Goal: Task Accomplishment & Management: Complete application form

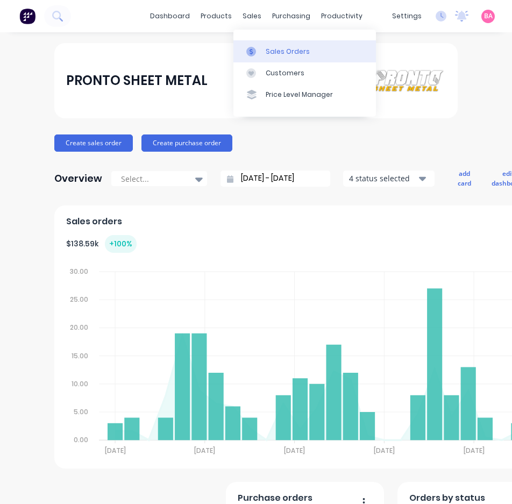
click at [288, 53] on div "Sales Orders" at bounding box center [288, 52] width 44 height 10
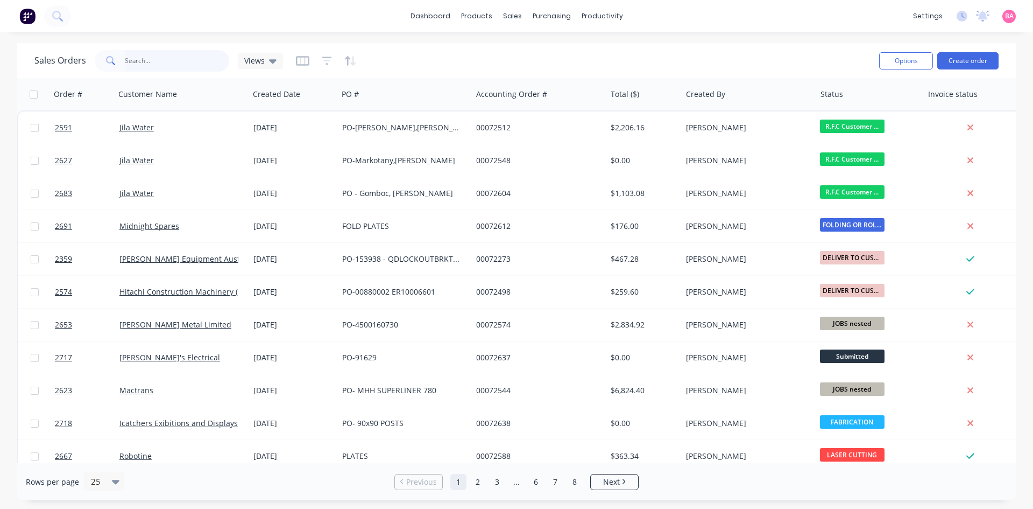
click at [150, 59] on input "text" at bounding box center [177, 61] width 105 height 22
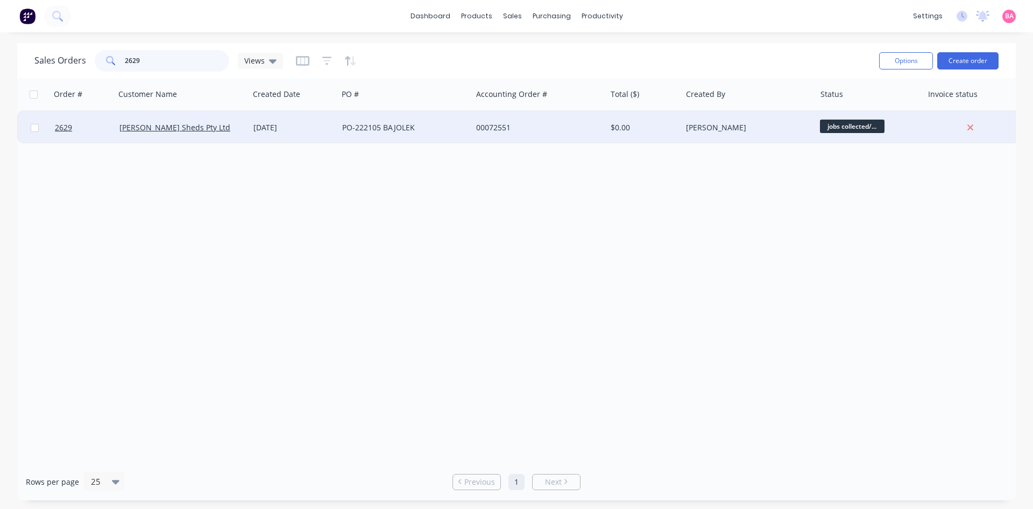
type input "2629"
click at [368, 126] on div "PO-222105 BAJOLEK" at bounding box center [401, 127] width 119 height 11
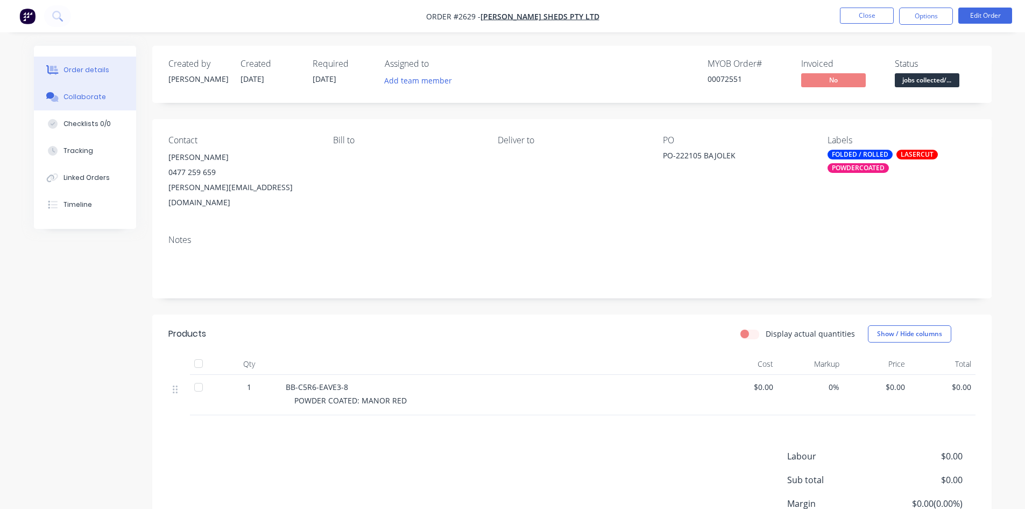
click at [86, 95] on div "Collaborate" at bounding box center [85, 97] width 43 height 10
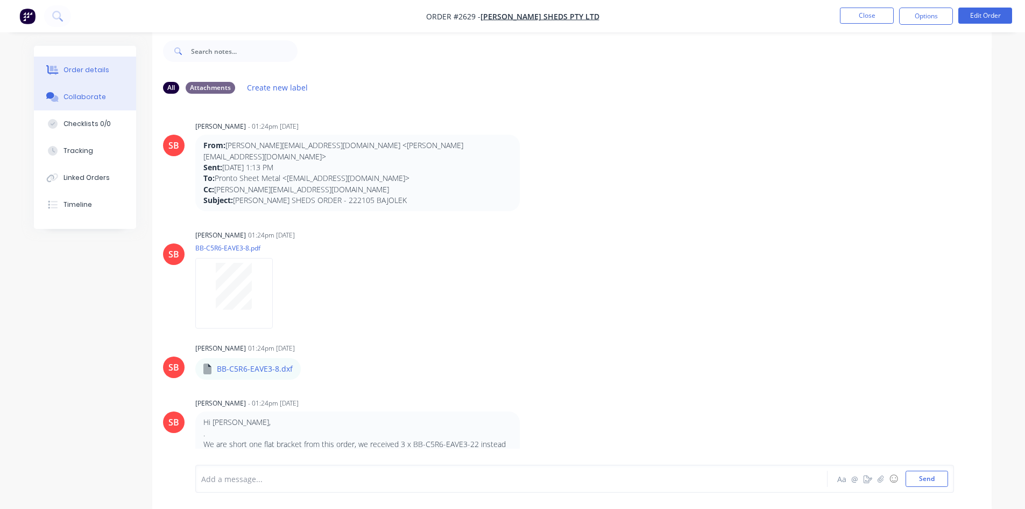
click at [94, 68] on div "Order details" at bounding box center [87, 70] width 46 height 10
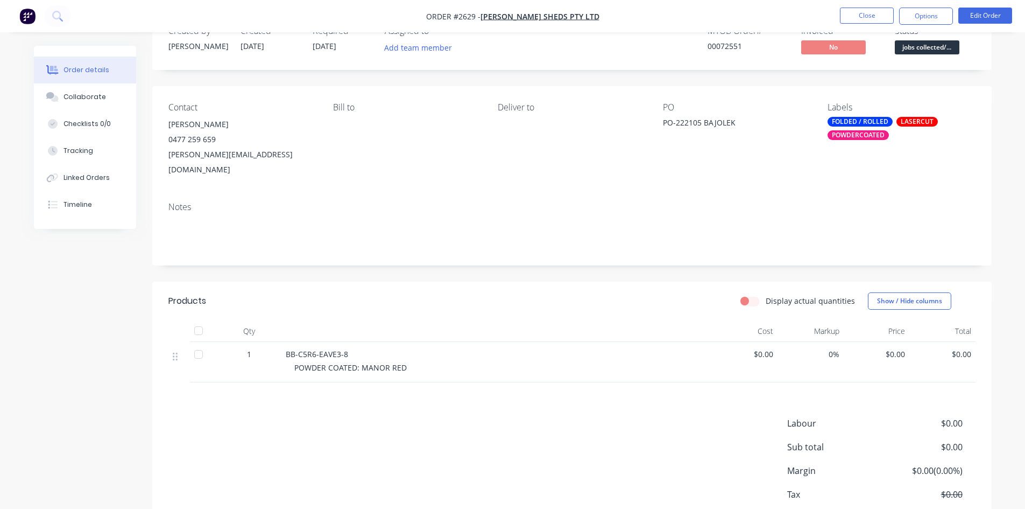
scroll to position [34, 0]
click at [110, 97] on button "Collaborate" at bounding box center [85, 96] width 102 height 27
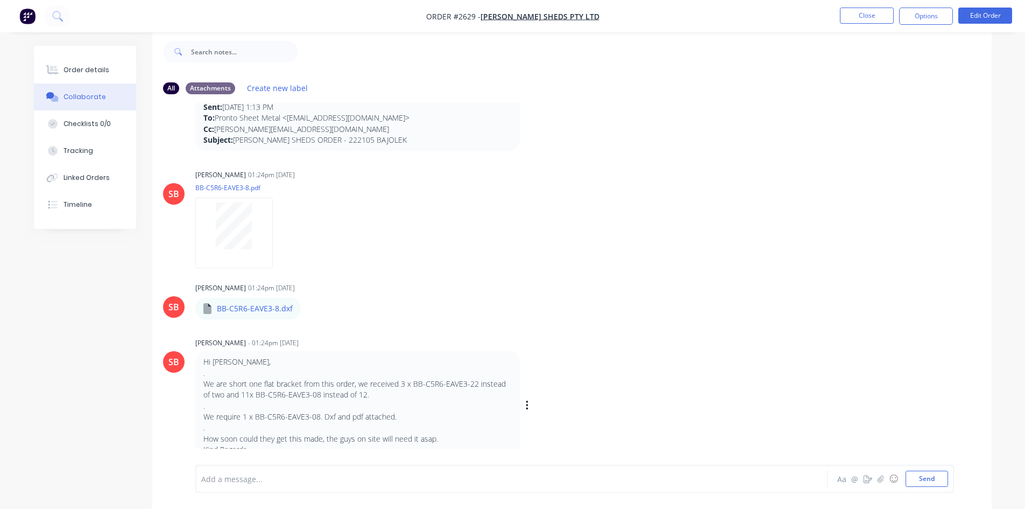
scroll to position [16, 0]
click at [86, 74] on div "Order details" at bounding box center [87, 70] width 46 height 10
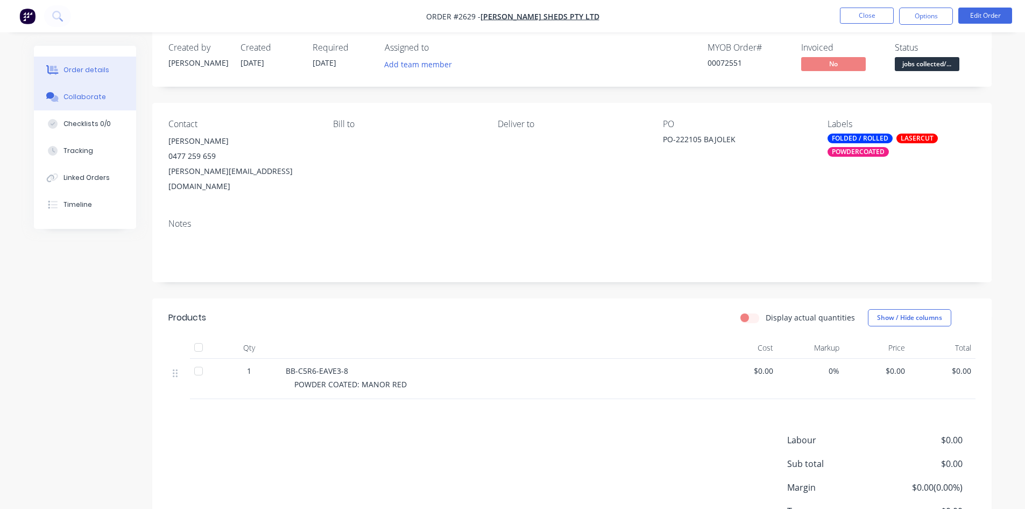
click at [73, 100] on div "Collaborate" at bounding box center [85, 97] width 43 height 10
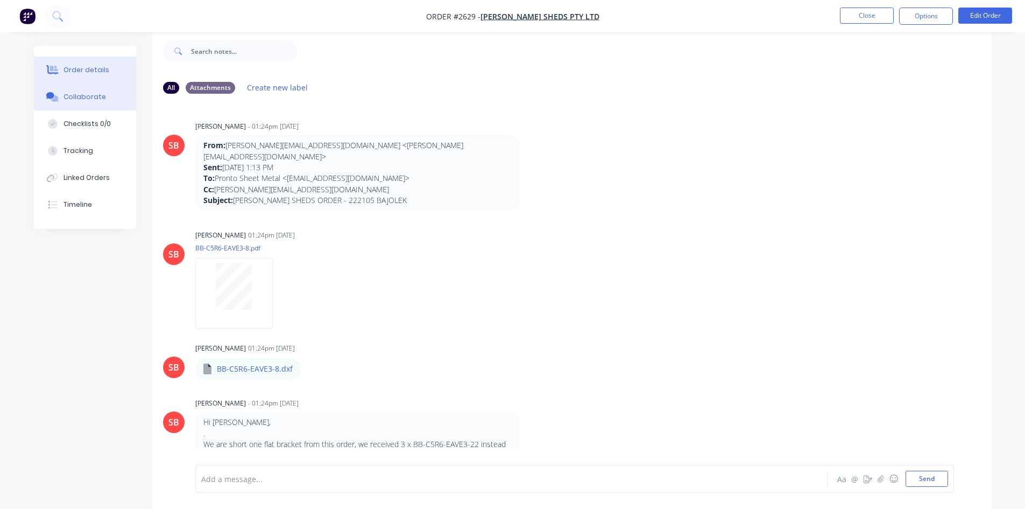
click at [82, 69] on div "Order details" at bounding box center [87, 70] width 46 height 10
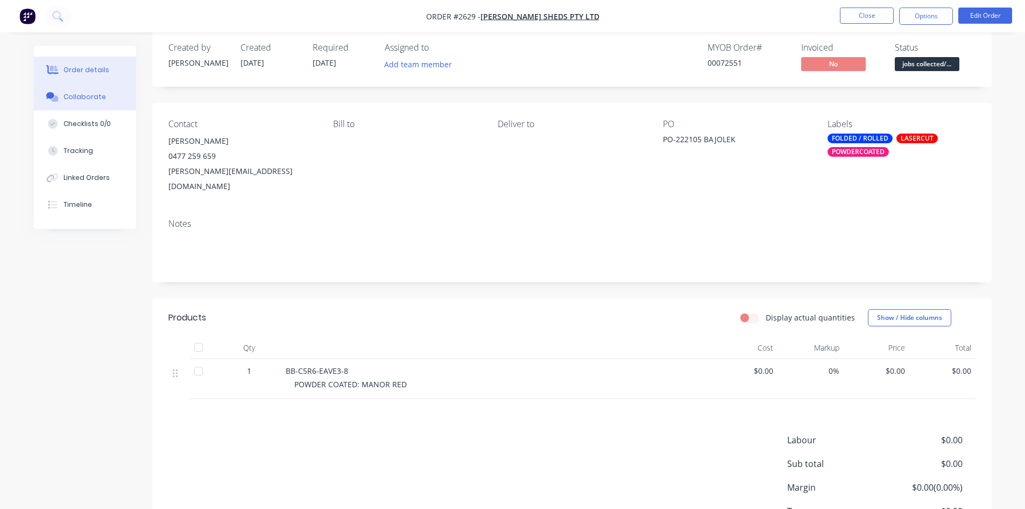
click at [71, 94] on div "Collaborate" at bounding box center [85, 97] width 43 height 10
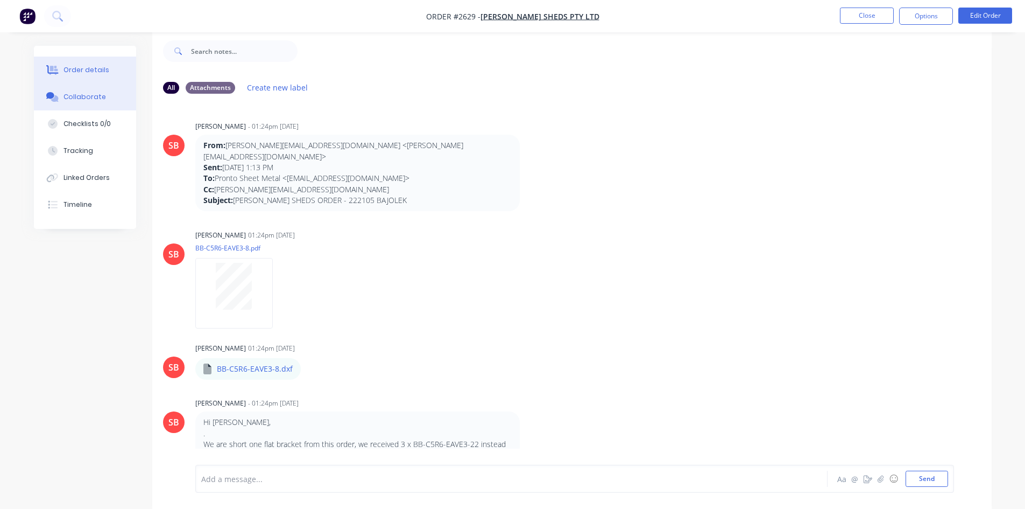
click at [82, 68] on div "Order details" at bounding box center [87, 70] width 46 height 10
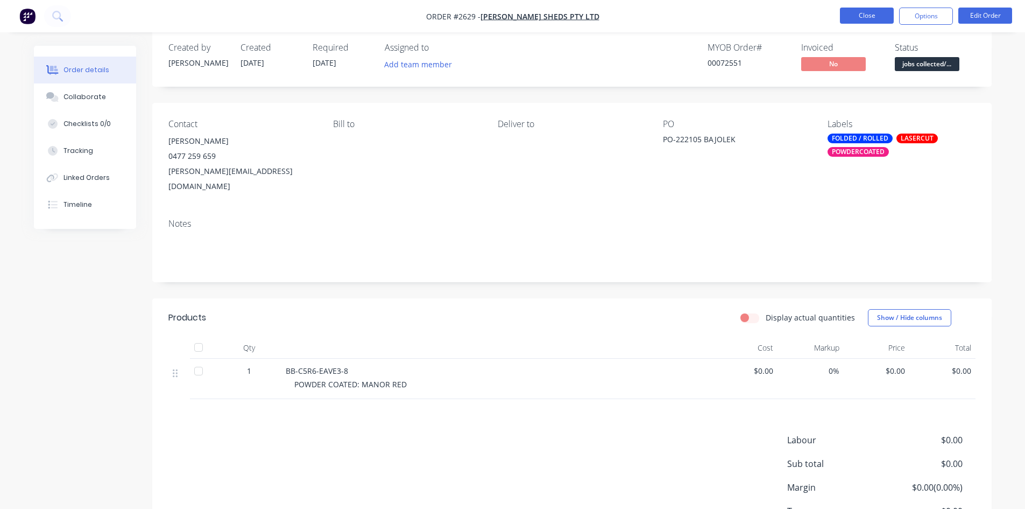
click at [512, 14] on button "Close" at bounding box center [867, 16] width 54 height 16
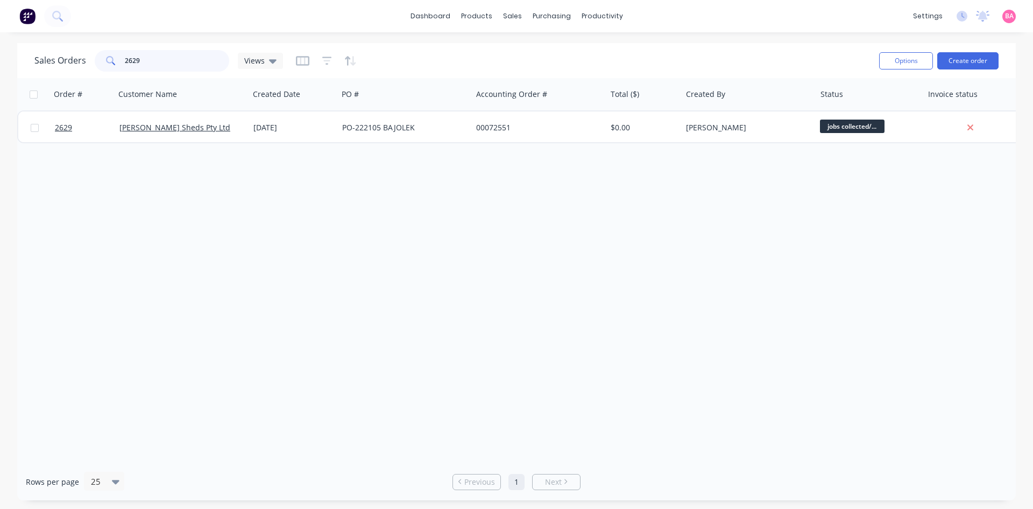
drag, startPoint x: 162, startPoint y: 59, endPoint x: 32, endPoint y: 57, distance: 130.3
click at [34, 57] on div "Sales Orders 2629 Views" at bounding box center [158, 61] width 249 height 22
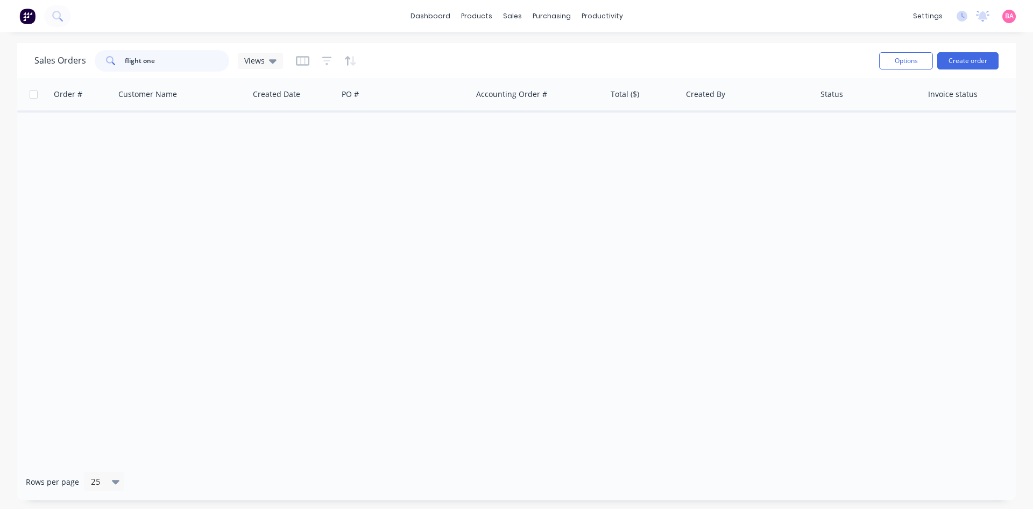
drag, startPoint x: 165, startPoint y: 55, endPoint x: 85, endPoint y: 55, distance: 80.7
click at [85, 55] on div "Sales Orders flight one Views" at bounding box center [158, 61] width 249 height 22
type input "flight one"
click at [512, 51] on div "Sales Orders" at bounding box center [552, 52] width 44 height 10
click at [512, 48] on div "Sales Orders" at bounding box center [552, 52] width 44 height 10
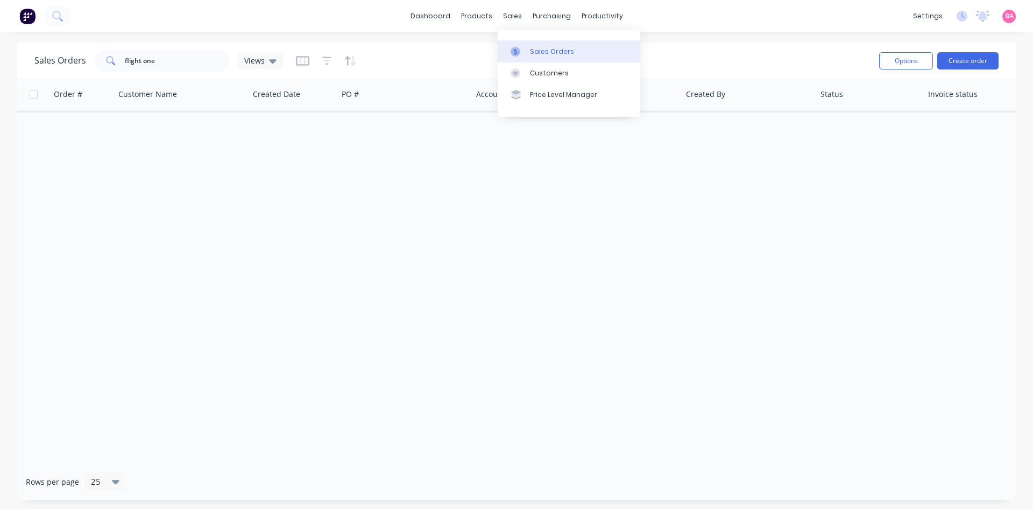
click at [512, 48] on div "Sales Orders" at bounding box center [552, 52] width 44 height 10
click at [512, 16] on div "sales" at bounding box center [513, 16] width 30 height 16
click at [512, 50] on div "Sales Orders" at bounding box center [552, 52] width 44 height 10
click at [318, 277] on div "Order # Customer Name Created Date PO # Accounting Order # Total ($) Created By…" at bounding box center [516, 270] width 999 height 385
click at [512, 52] on div "Sales Orders" at bounding box center [552, 52] width 44 height 10
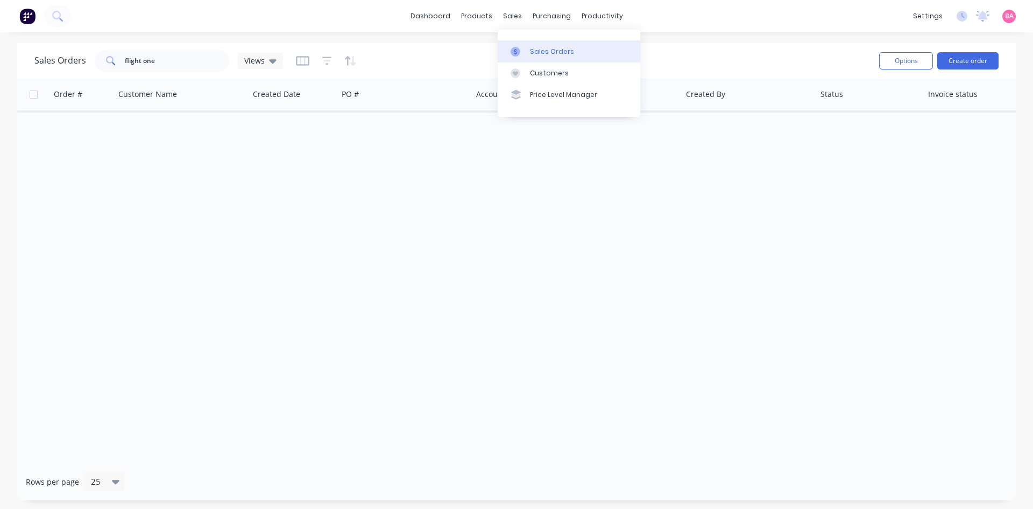
click at [512, 49] on div "Sales Orders" at bounding box center [552, 52] width 44 height 10
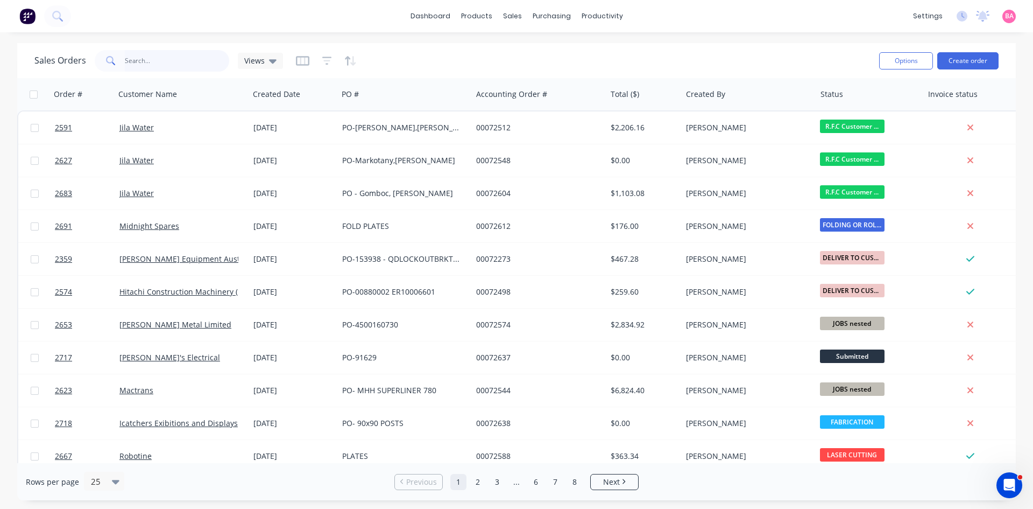
click at [156, 58] on input "text" at bounding box center [177, 61] width 105 height 22
type input "flight one"
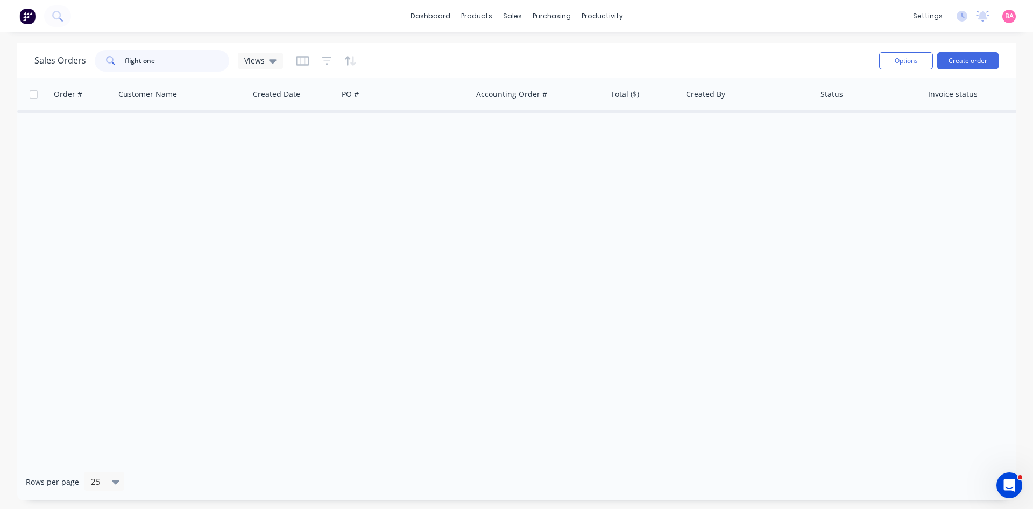
drag, startPoint x: 156, startPoint y: 59, endPoint x: 79, endPoint y: 52, distance: 77.3
click at [79, 52] on div "Sales Orders flight one Views" at bounding box center [158, 61] width 249 height 22
click at [546, 50] on div "Sales Orders" at bounding box center [552, 52] width 44 height 10
click at [325, 59] on icon "button" at bounding box center [327, 60] width 10 height 11
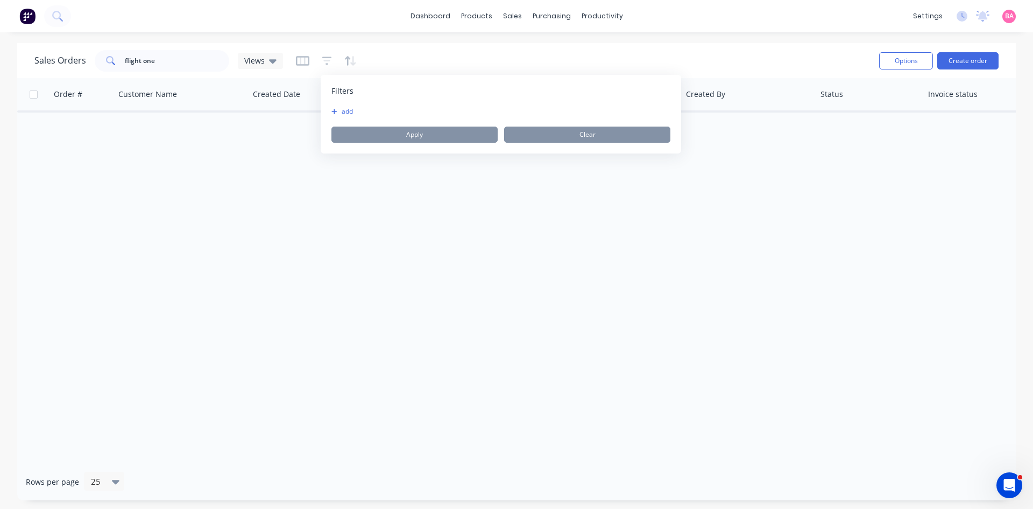
click at [348, 108] on button "add" at bounding box center [345, 111] width 27 height 9
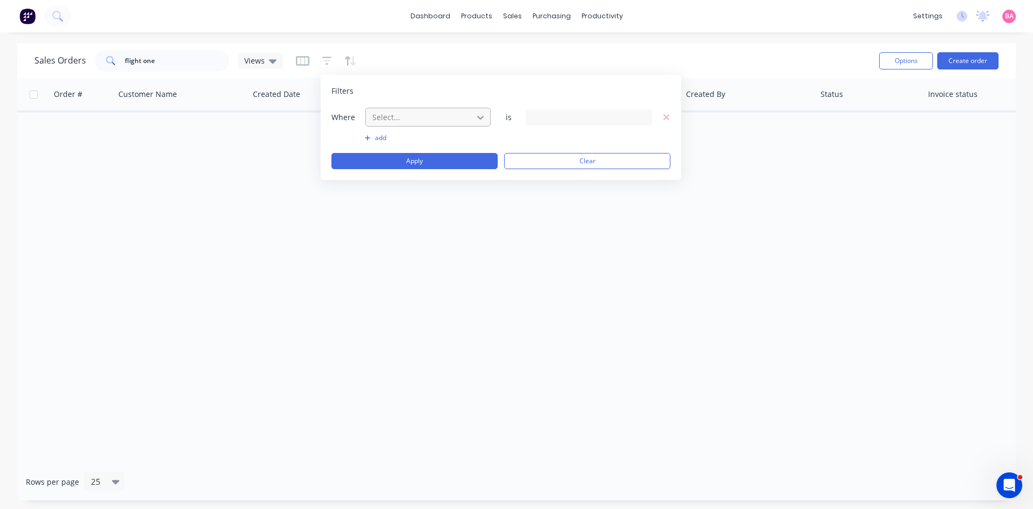
click at [484, 117] on icon at bounding box center [480, 117] width 11 height 11
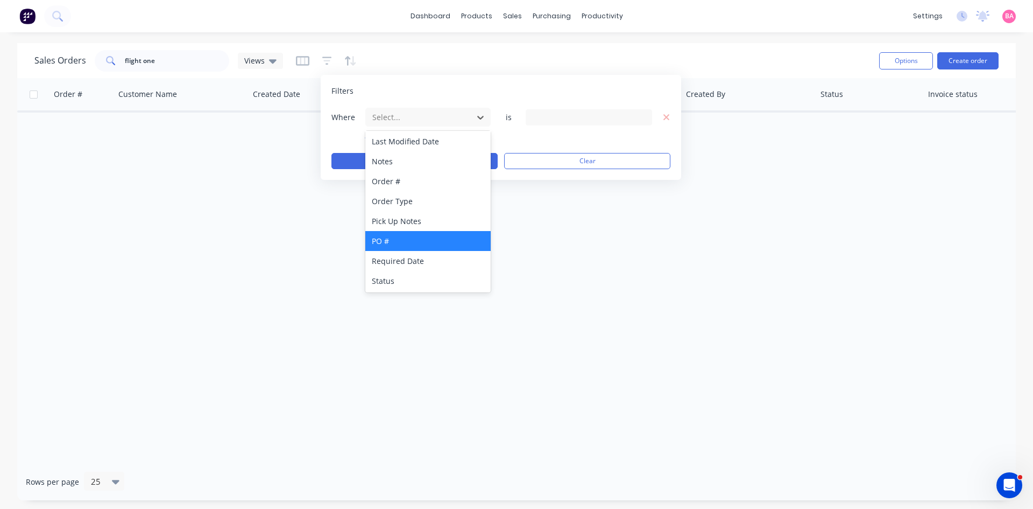
scroll to position [281, 0]
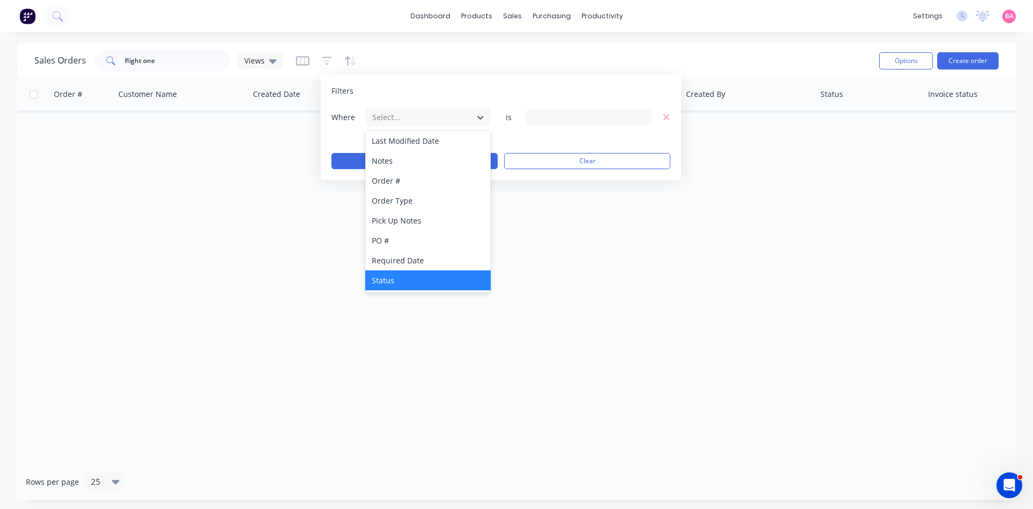
click at [389, 281] on div "Status" at bounding box center [427, 280] width 125 height 20
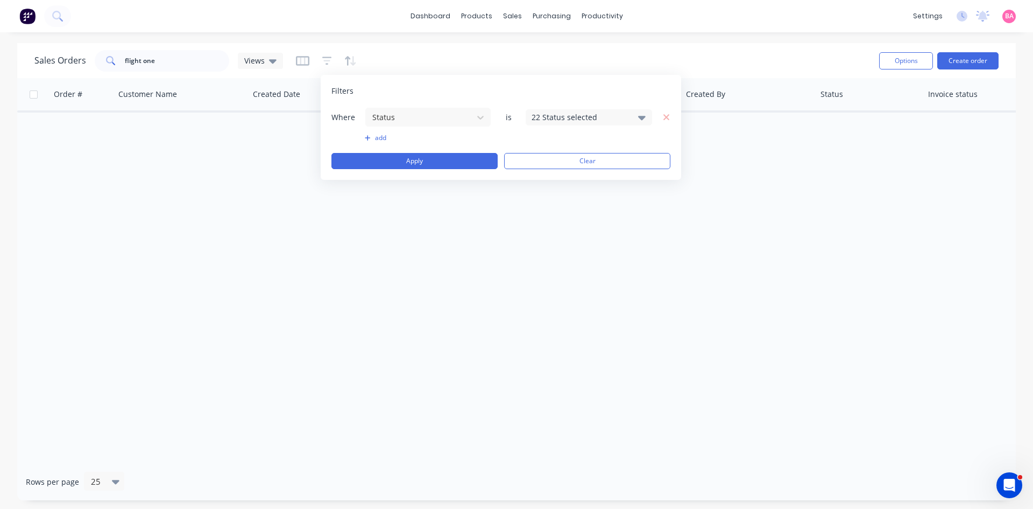
click at [646, 116] on div "22 Status selected" at bounding box center [589, 117] width 126 height 16
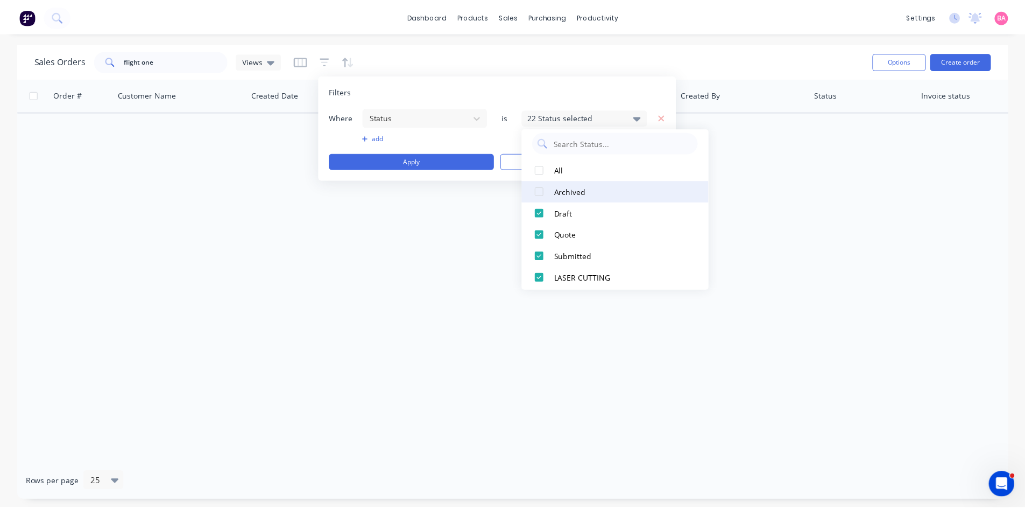
scroll to position [18, 0]
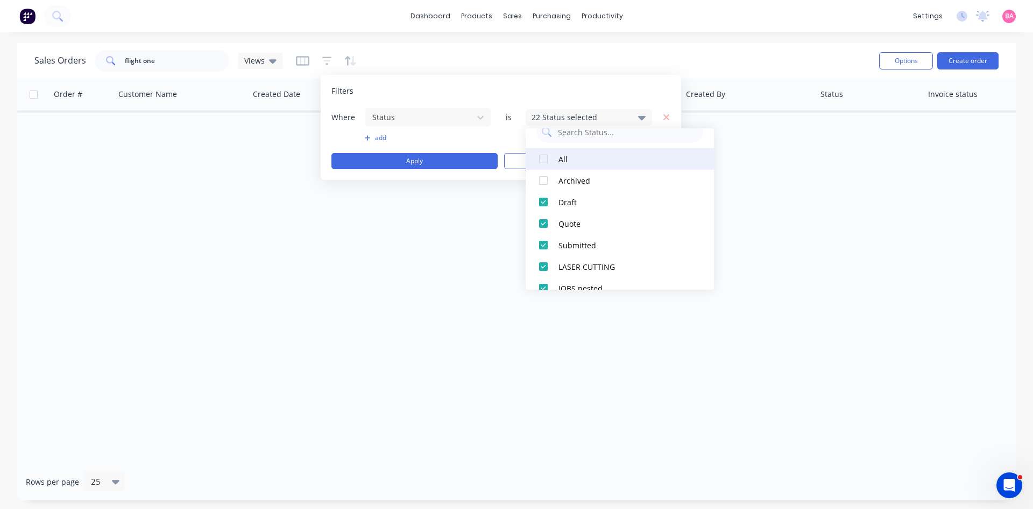
click at [542, 157] on div at bounding box center [544, 159] width 22 height 22
click at [420, 156] on button "Apply" at bounding box center [415, 161] width 166 height 16
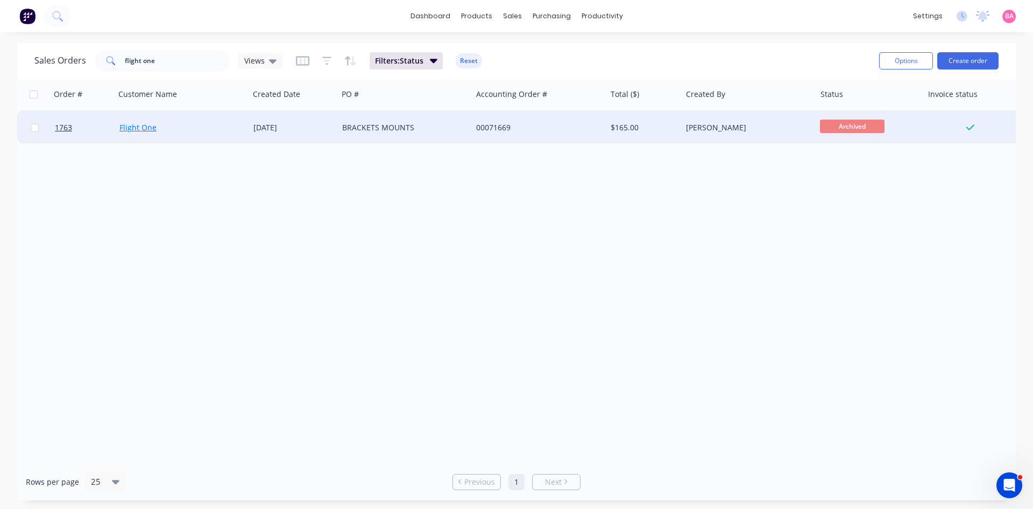
click at [132, 123] on link "Flight One" at bounding box center [137, 127] width 37 height 10
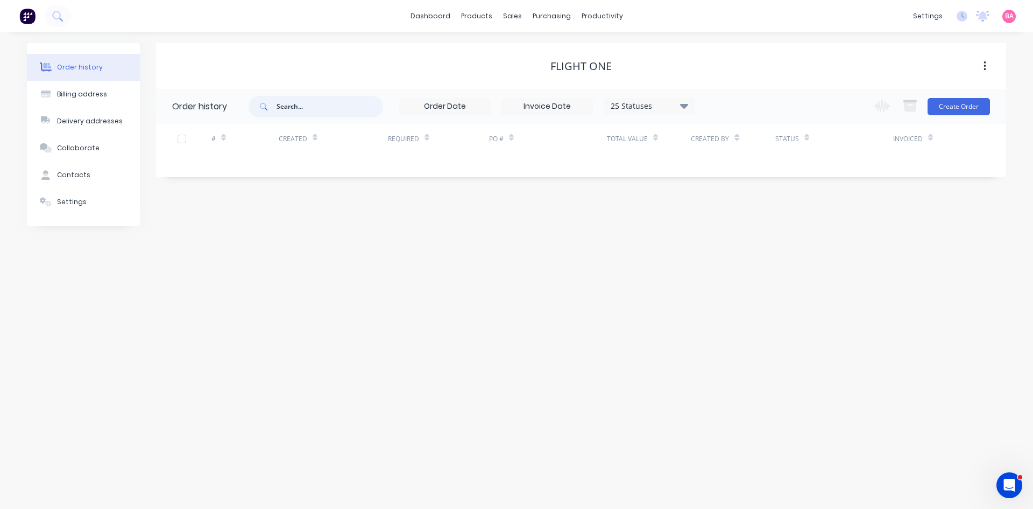
click at [328, 104] on input "text" at bounding box center [330, 107] width 107 height 22
type input "flight one"
click at [544, 50] on div "Sales Orders" at bounding box center [552, 52] width 44 height 10
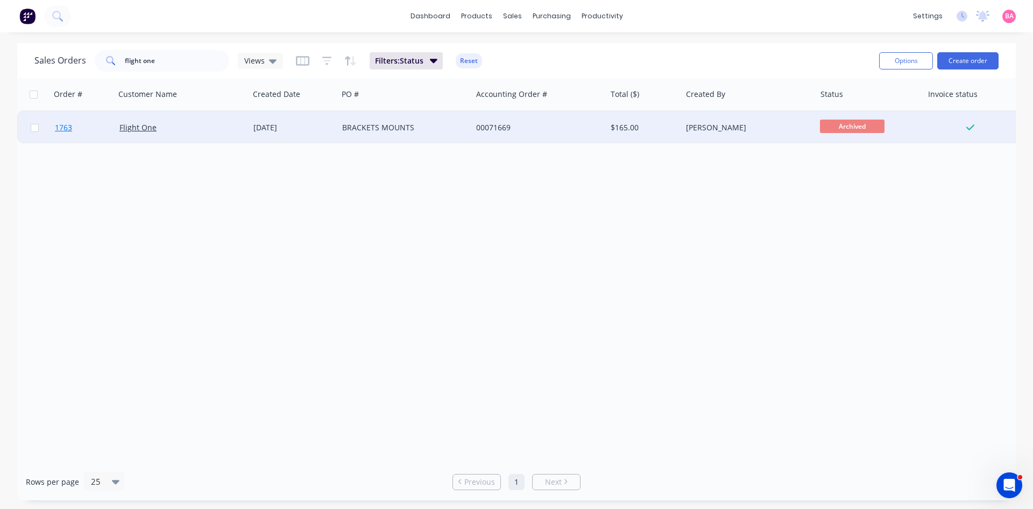
click at [61, 126] on span "1763" at bounding box center [63, 127] width 17 height 11
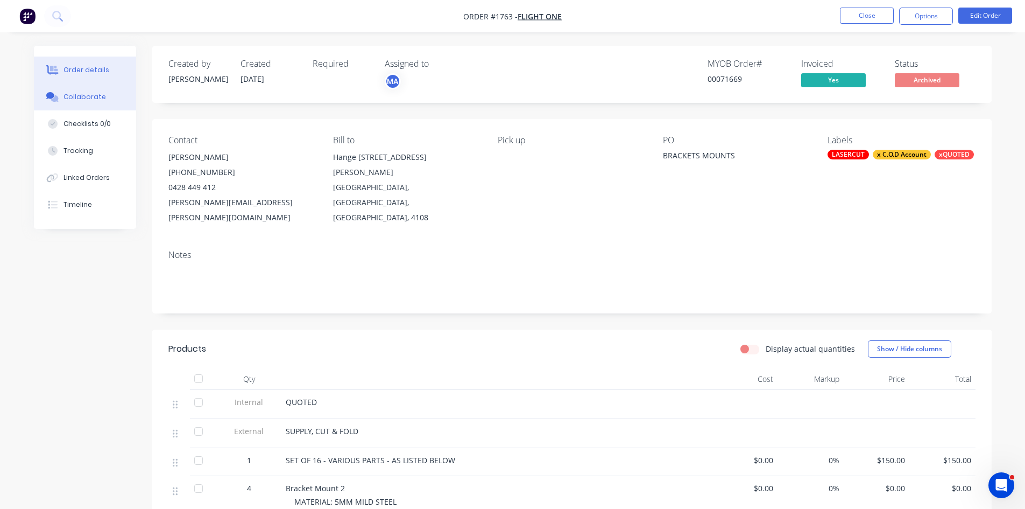
click at [88, 95] on div "Collaborate" at bounding box center [85, 97] width 43 height 10
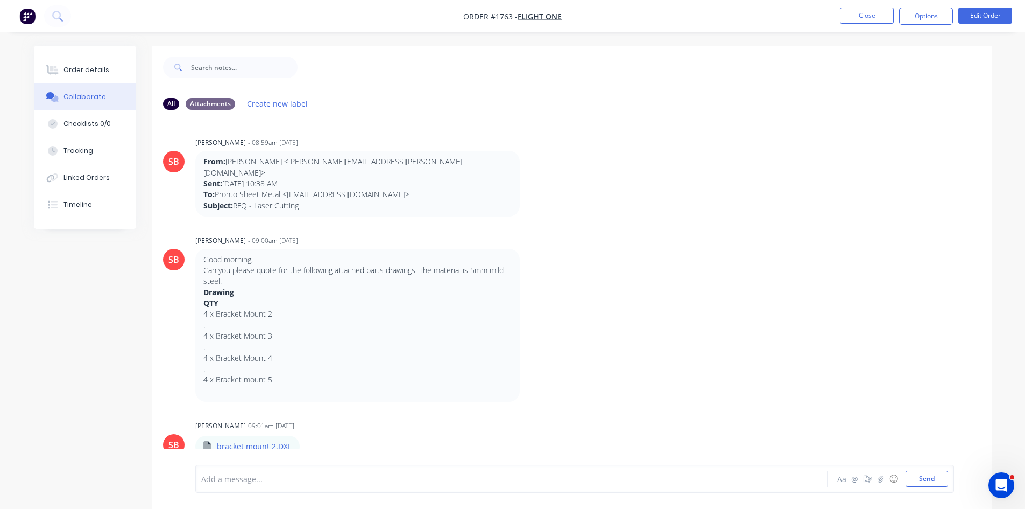
click at [271, 478] on div at bounding box center [482, 478] width 560 height 11
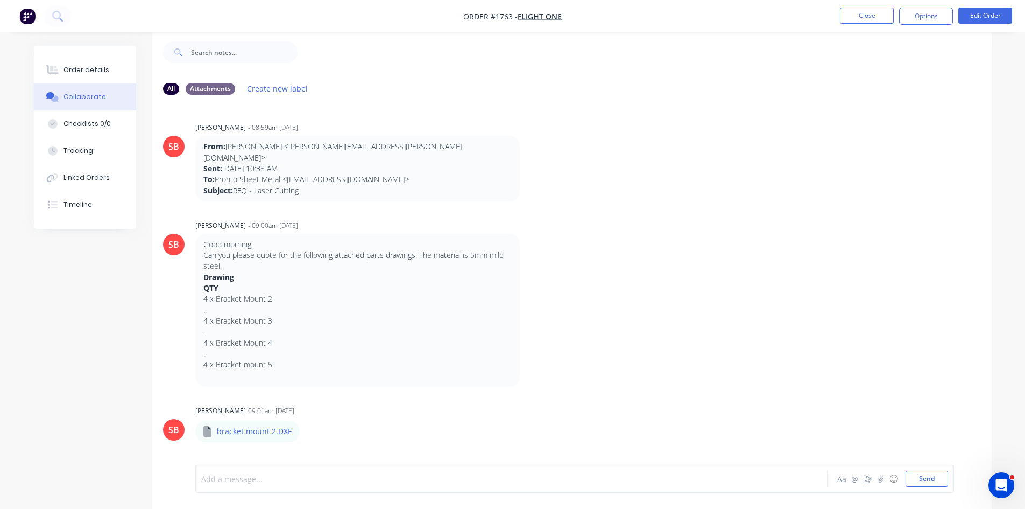
scroll to position [16, 0]
click at [272, 480] on div at bounding box center [482, 478] width 560 height 11
click at [298, 480] on div "COLLECTED [DATE]" at bounding box center [482, 478] width 560 height 11
click at [925, 476] on button "Send" at bounding box center [927, 478] width 43 height 16
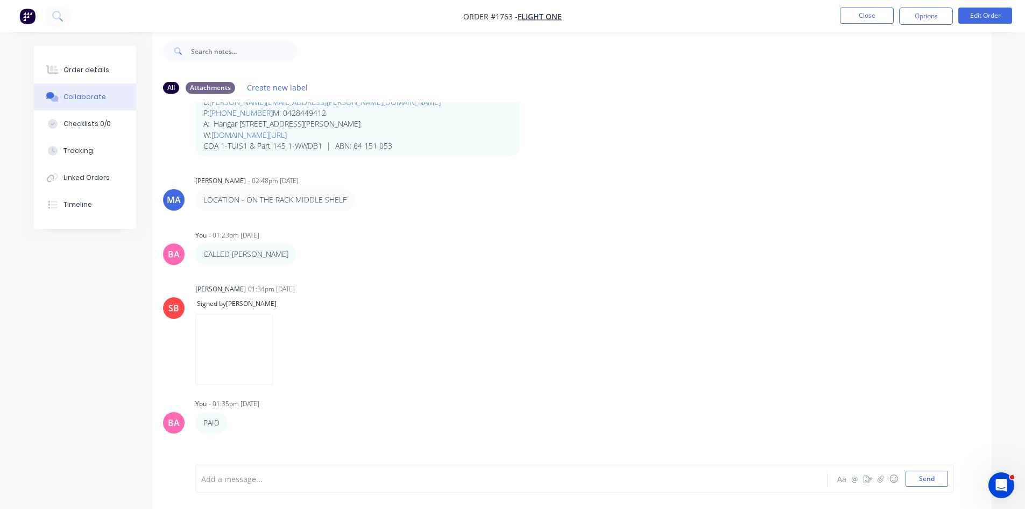
scroll to position [673, 0]
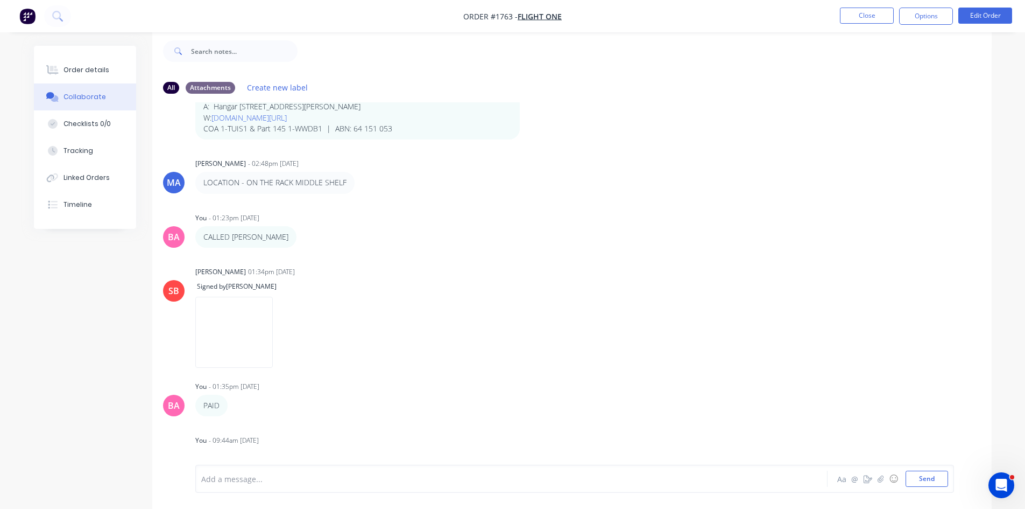
click at [318, 480] on div at bounding box center [482, 478] width 560 height 11
click at [926, 475] on button "Send" at bounding box center [927, 478] width 43 height 16
click at [863, 15] on button "Close" at bounding box center [867, 16] width 54 height 16
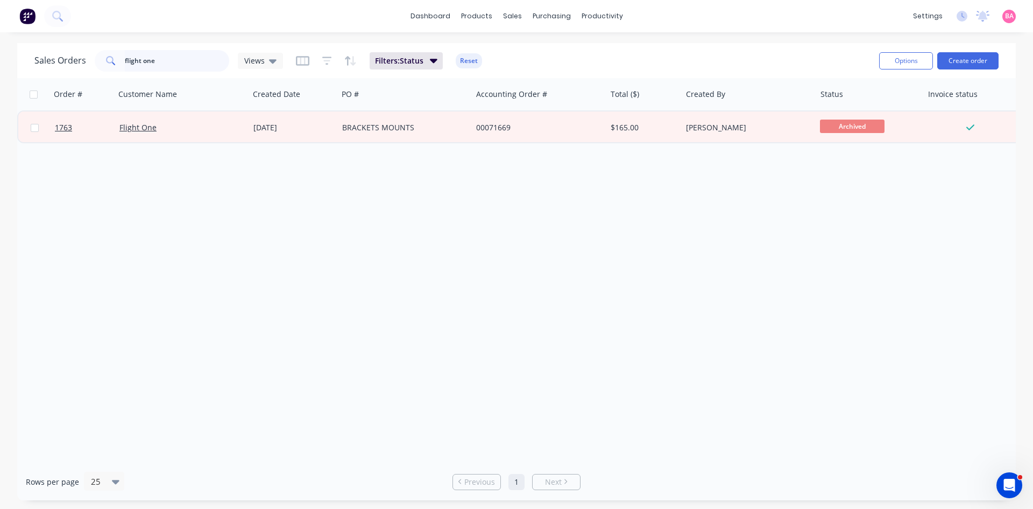
click at [183, 64] on input "flight one" at bounding box center [177, 61] width 105 height 22
drag, startPoint x: 183, startPoint y: 64, endPoint x: 32, endPoint y: 53, distance: 151.1
click at [32, 53] on div "Sales Orders flight one Views Filters: Status Reset Options Create order" at bounding box center [516, 60] width 999 height 35
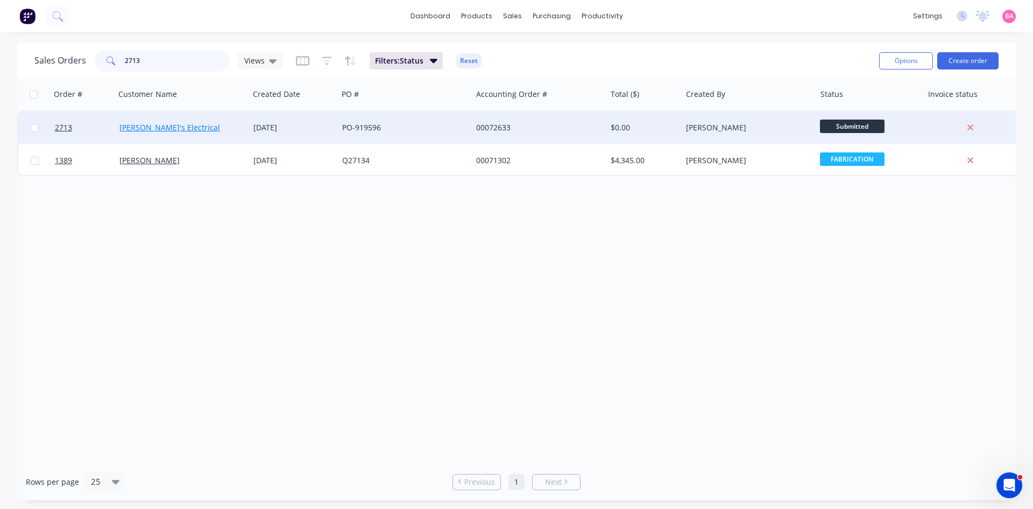
type input "2713"
click at [159, 126] on link "[PERSON_NAME]'s Electrical" at bounding box center [169, 127] width 101 height 10
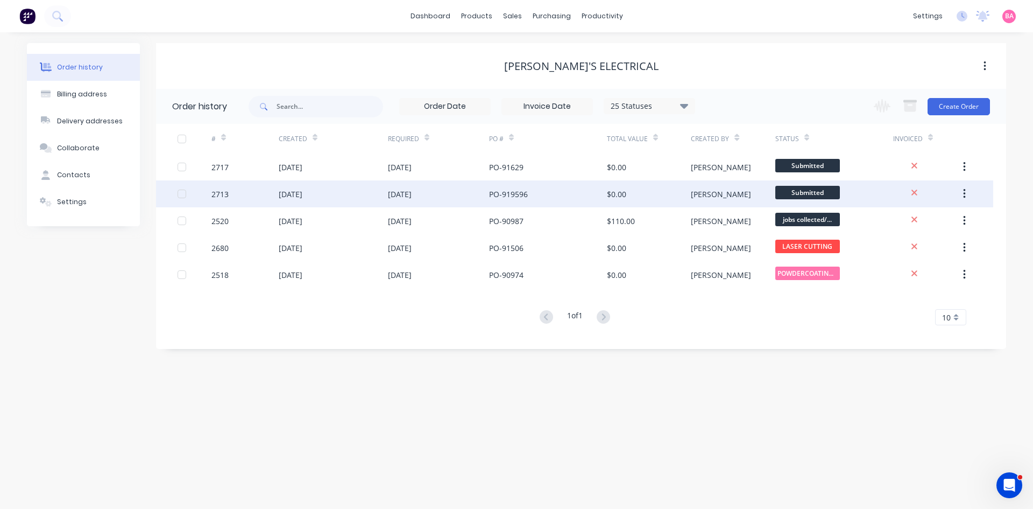
click at [300, 196] on div "[DATE]" at bounding box center [291, 193] width 24 height 11
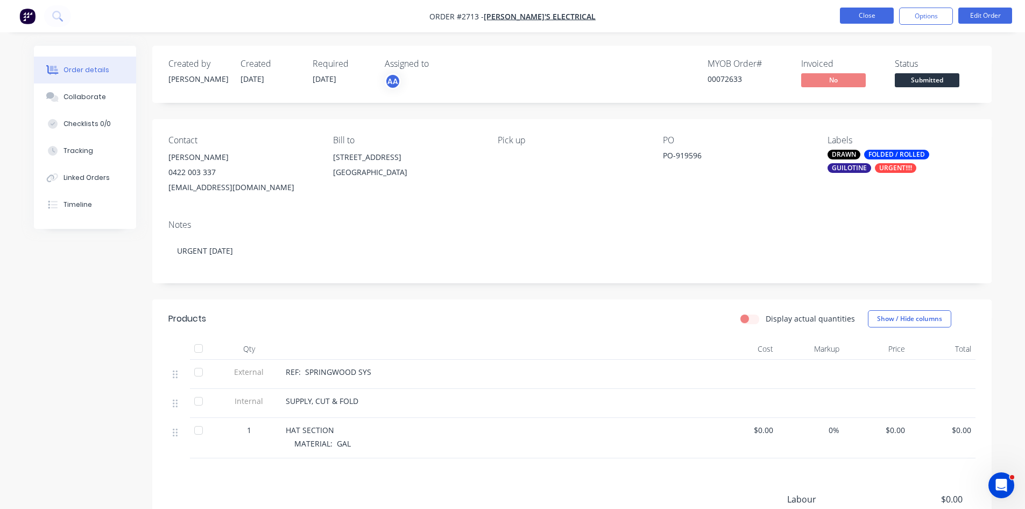
click at [878, 16] on button "Close" at bounding box center [867, 16] width 54 height 16
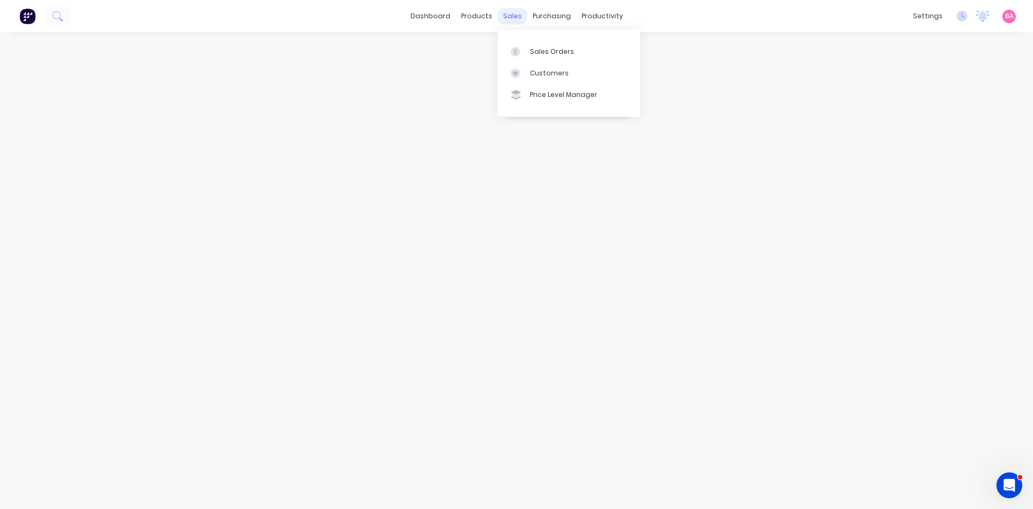
click at [518, 19] on div "sales" at bounding box center [513, 16] width 30 height 16
click at [545, 50] on div "Sales Orders" at bounding box center [552, 52] width 44 height 10
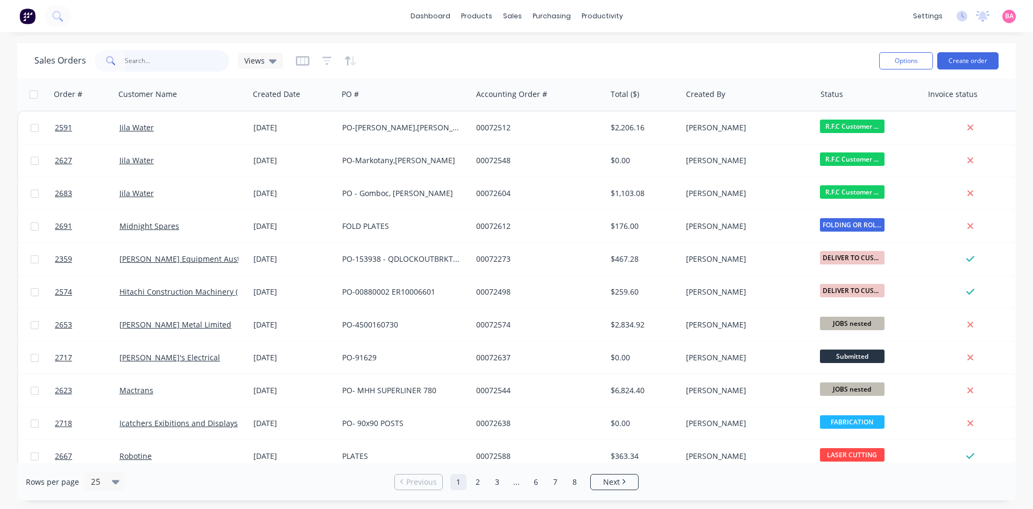
click at [152, 61] on input "text" at bounding box center [177, 61] width 105 height 22
type input "2717"
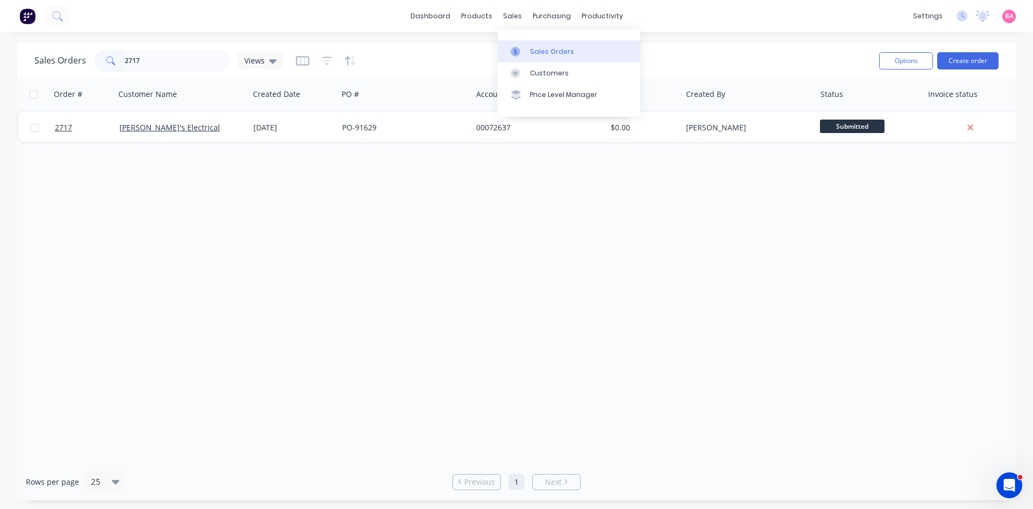
click at [550, 50] on div "Sales Orders" at bounding box center [552, 52] width 44 height 10
click at [531, 51] on div "Sales Orders" at bounding box center [552, 52] width 44 height 10
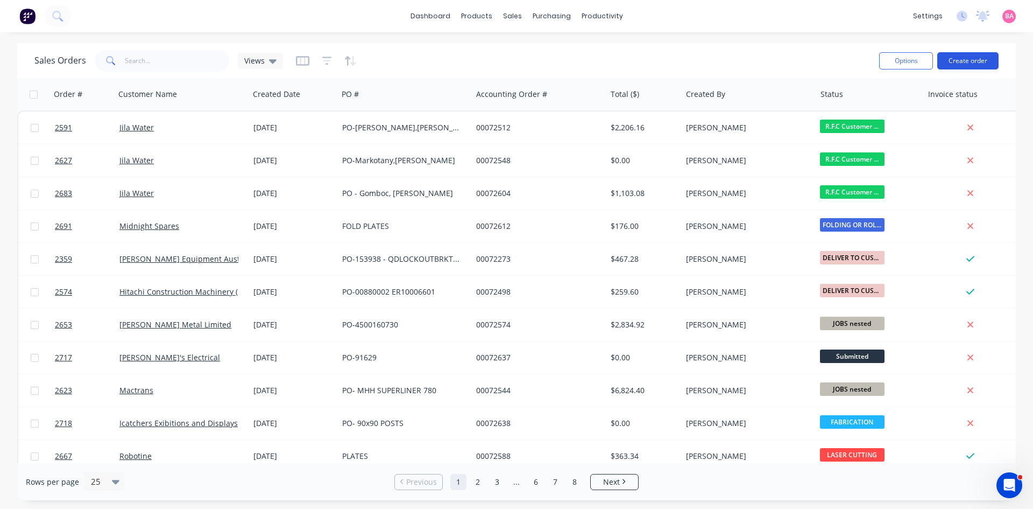
click at [970, 59] on button "Create order" at bounding box center [968, 60] width 61 height 17
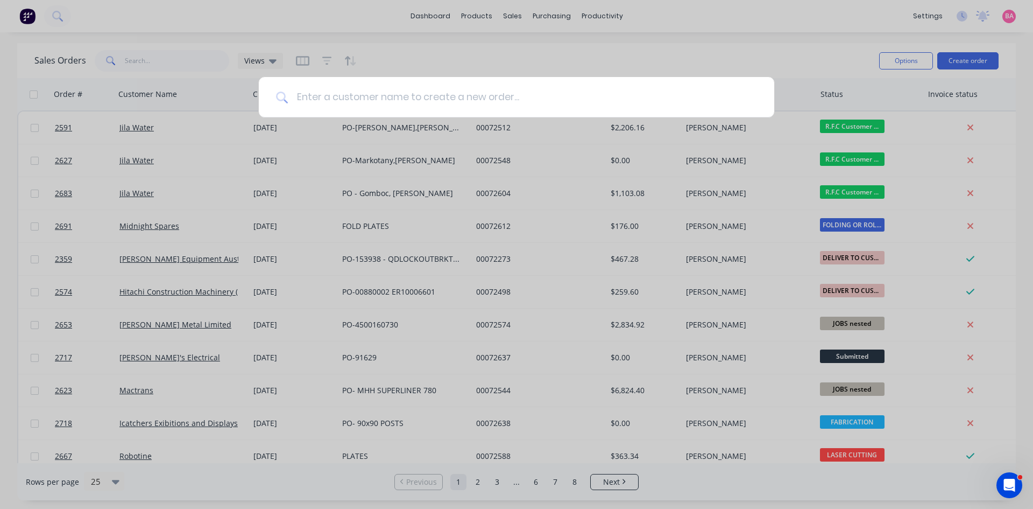
click at [369, 98] on input at bounding box center [522, 97] width 469 height 40
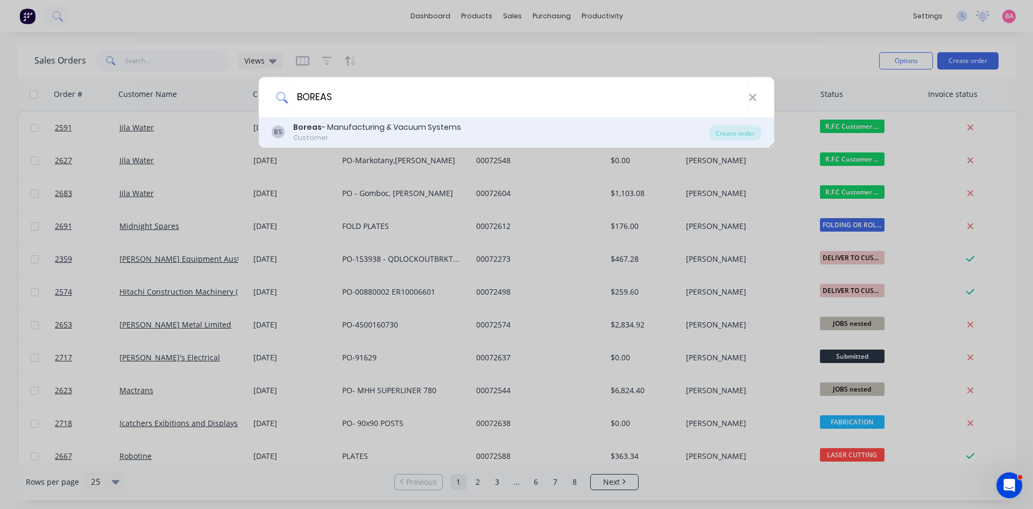
type input "BOREAS"
click at [342, 130] on div "Boreas - Manufacturing & Vacuum Systems" at bounding box center [377, 127] width 168 height 11
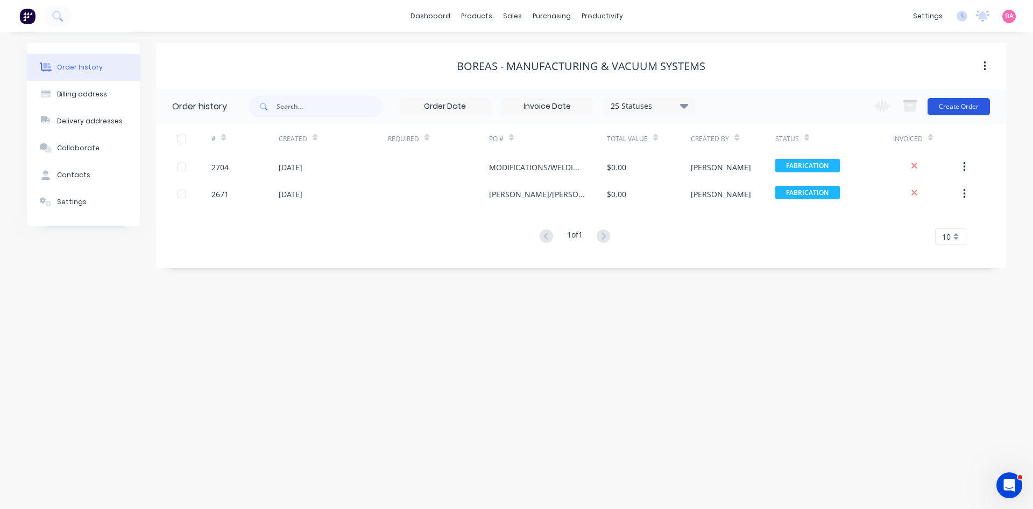
click at [955, 105] on button "Create Order" at bounding box center [959, 106] width 62 height 17
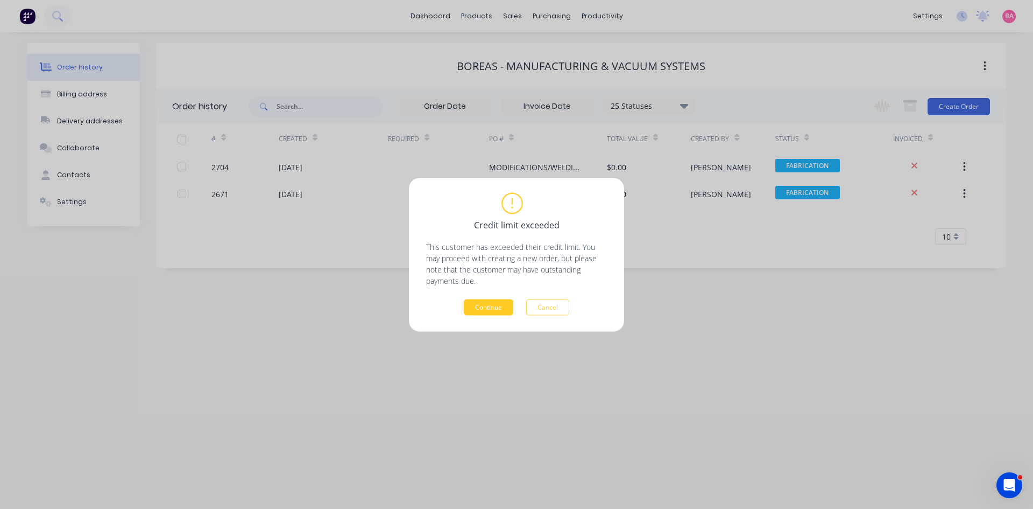
click at [488, 303] on button "Continue" at bounding box center [489, 307] width 50 height 16
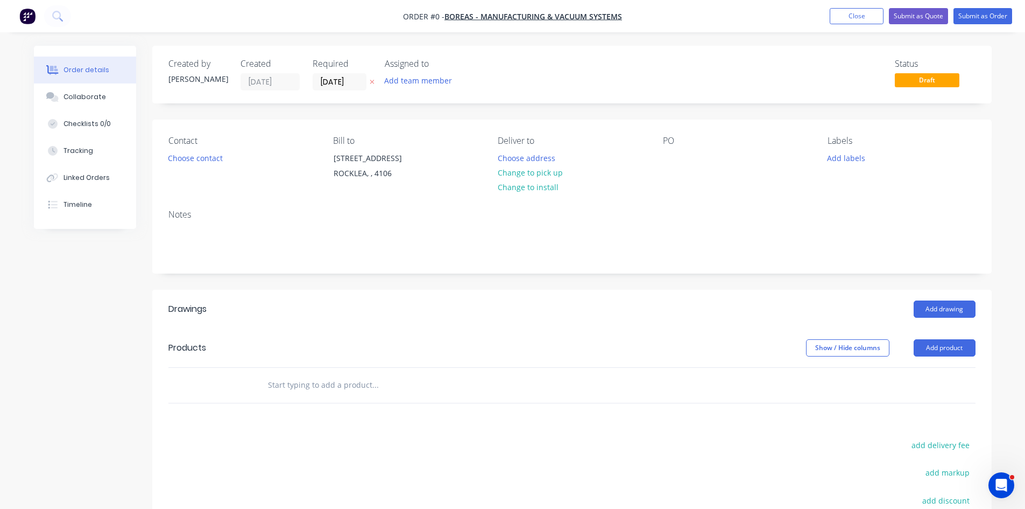
click at [373, 80] on icon at bounding box center [372, 82] width 5 height 6
click at [418, 79] on button "Add team member" at bounding box center [417, 80] width 79 height 15
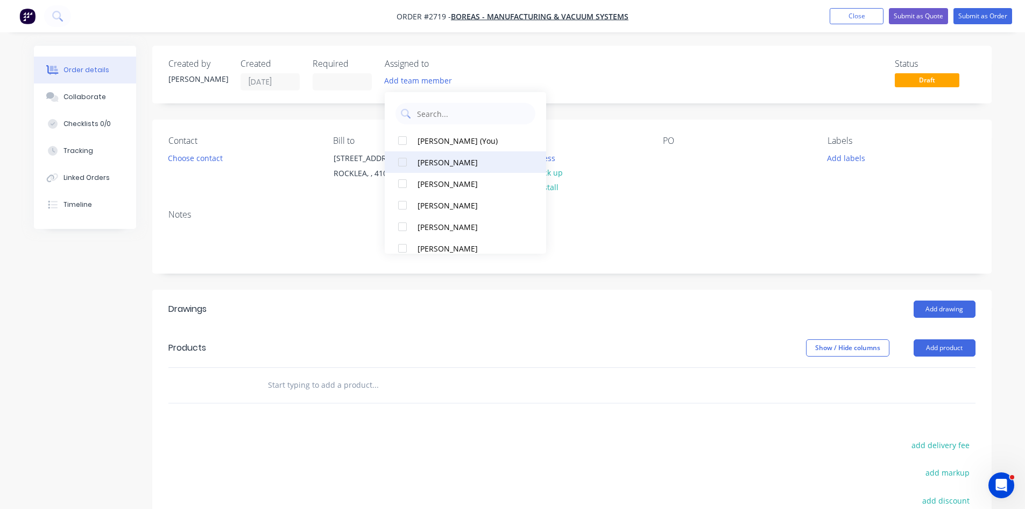
click at [404, 159] on div at bounding box center [403, 162] width 22 height 22
click at [198, 157] on button "Choose contact" at bounding box center [195, 157] width 66 height 15
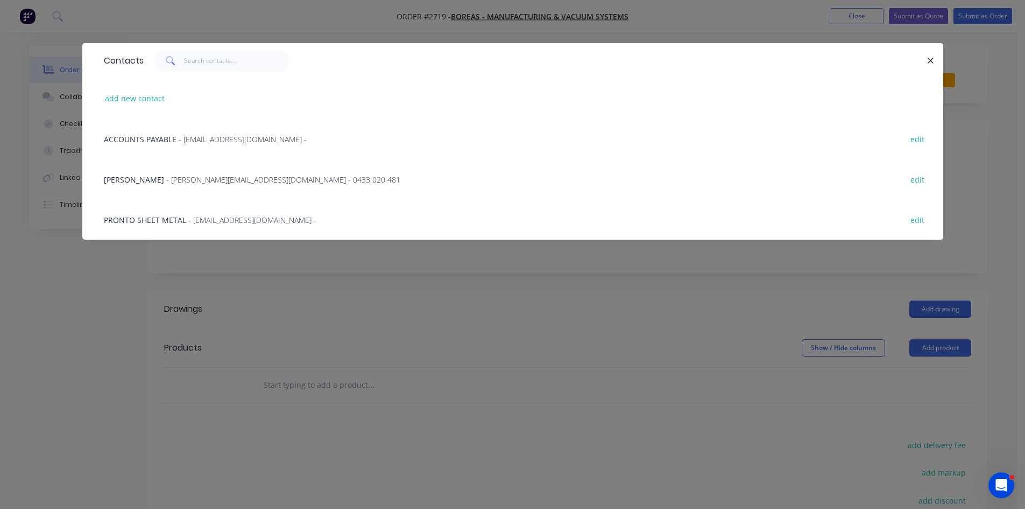
click at [166, 181] on span "- andrew.h@boreas.com.au - 0433 020 481" at bounding box center [283, 179] width 234 height 10
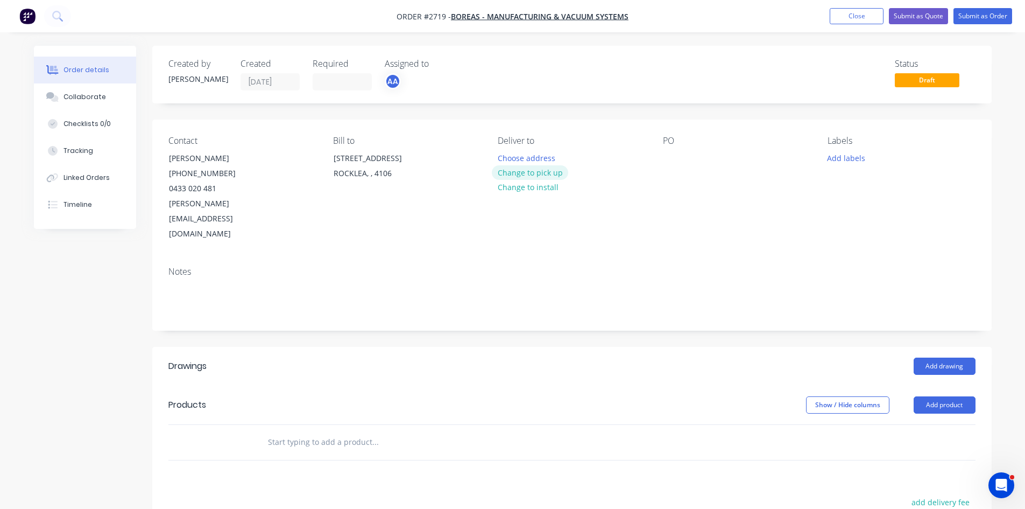
click at [541, 171] on button "Change to pick up" at bounding box center [530, 172] width 76 height 15
click at [668, 158] on div at bounding box center [671, 158] width 17 height 16
click at [844, 153] on button "Add labels" at bounding box center [847, 157] width 50 height 15
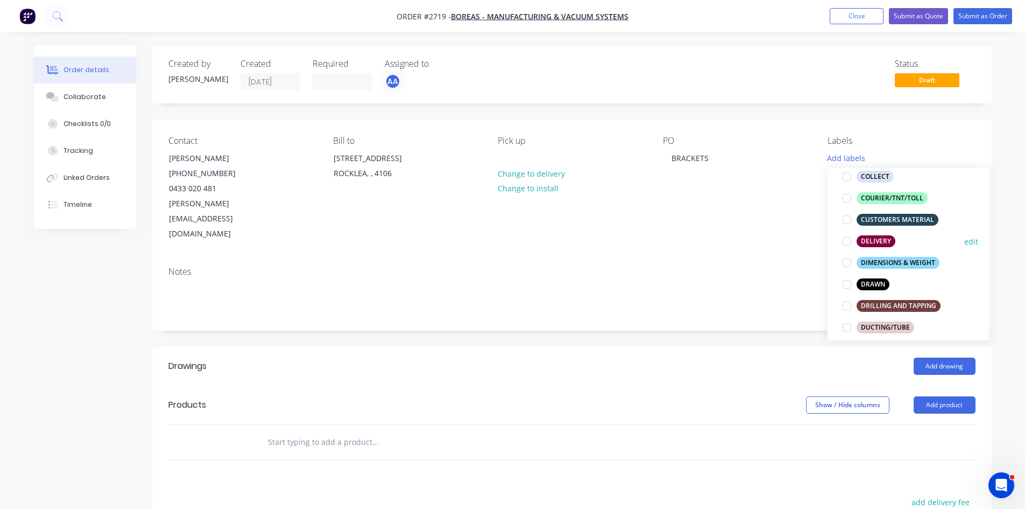
scroll to position [144, 0]
click at [848, 284] on div at bounding box center [847, 283] width 22 height 22
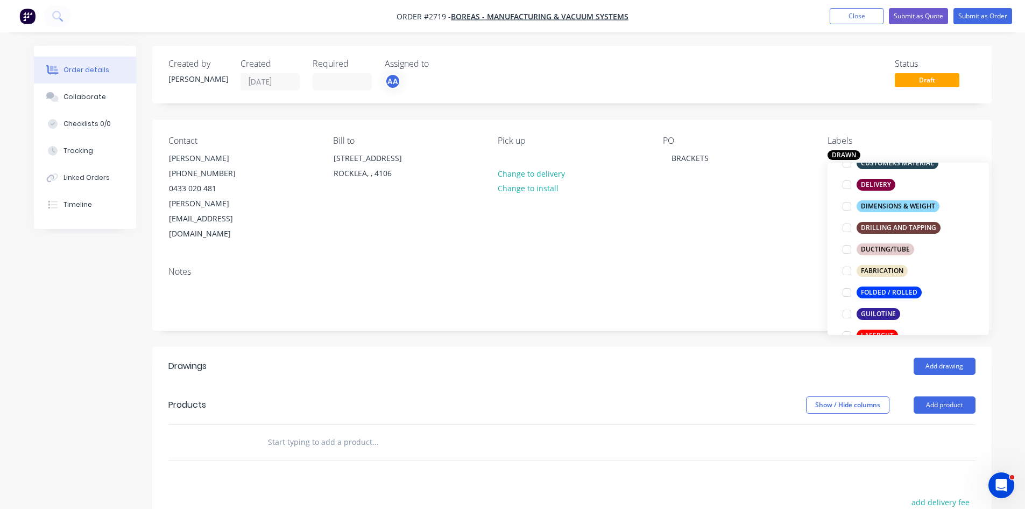
scroll to position [233, 0]
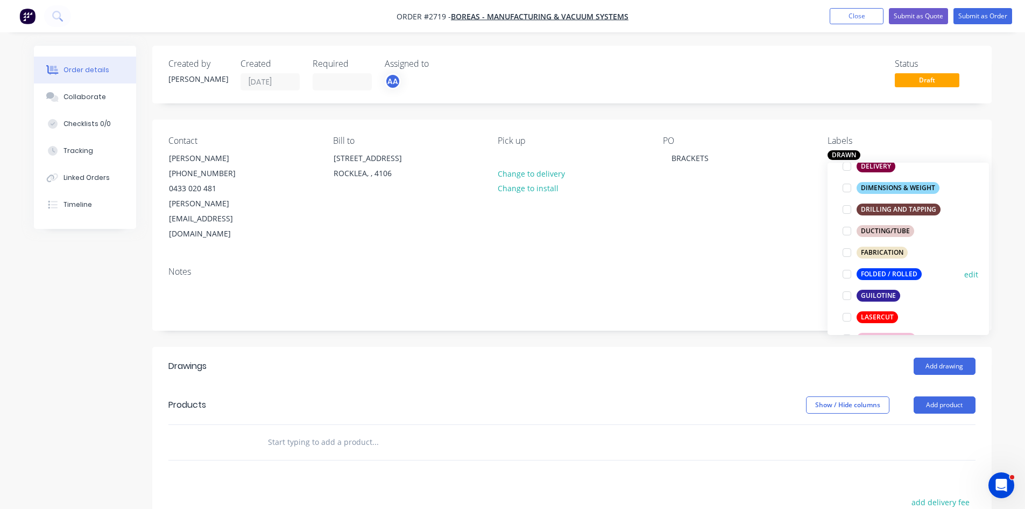
click at [848, 277] on div at bounding box center [847, 274] width 22 height 22
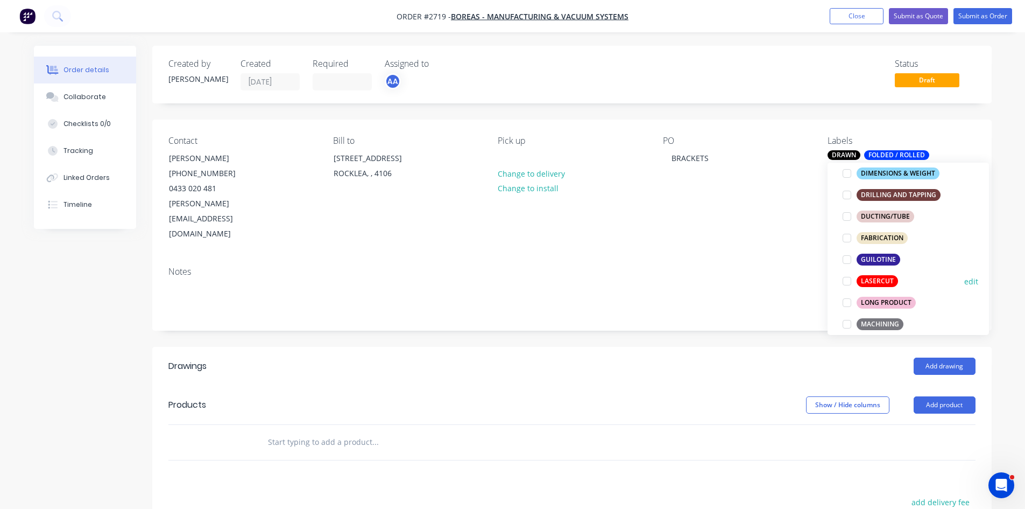
click at [848, 281] on div at bounding box center [847, 281] width 22 height 22
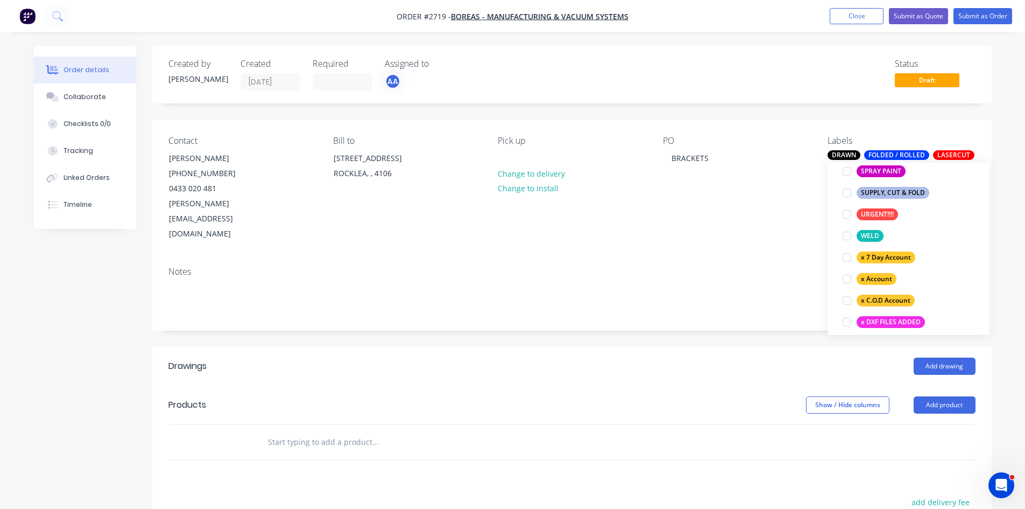
scroll to position [639, 0]
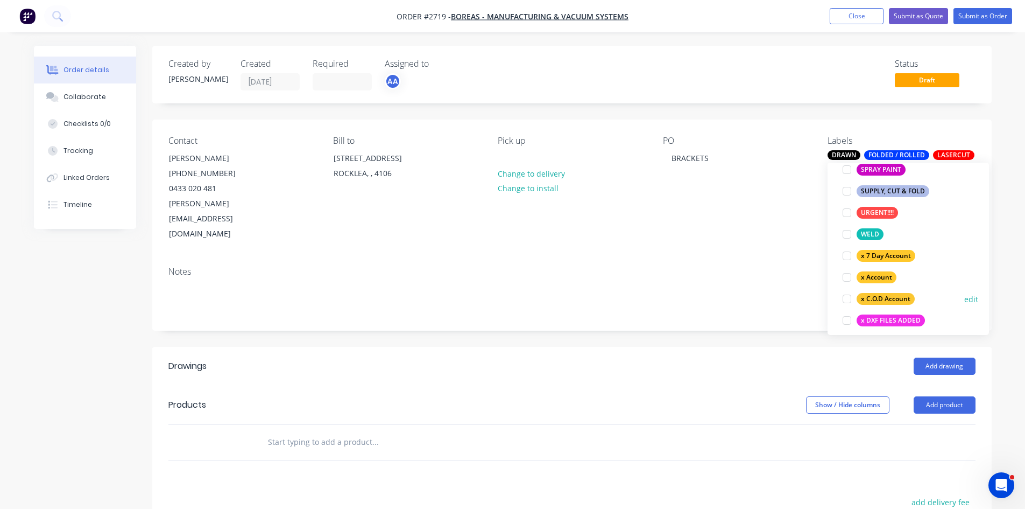
click at [846, 299] on div at bounding box center [847, 299] width 22 height 22
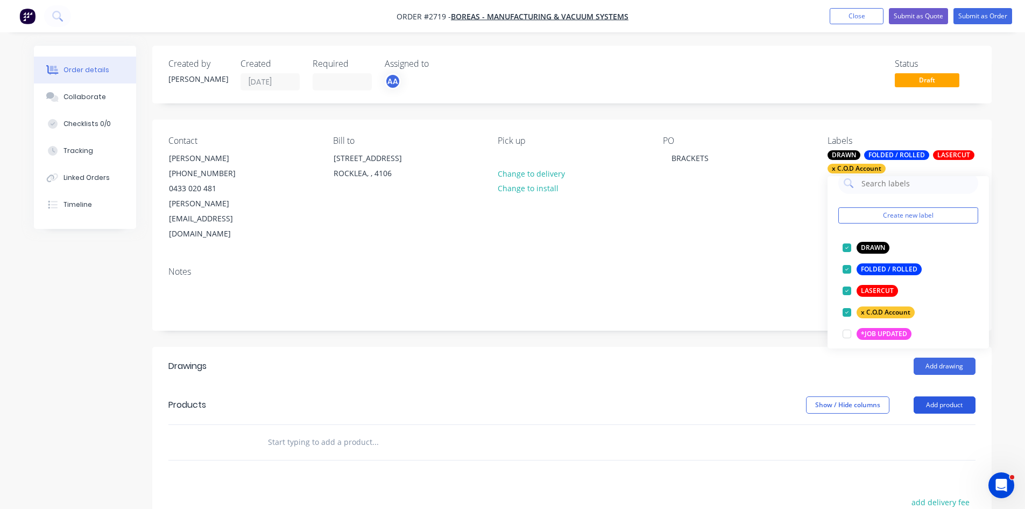
click at [947, 396] on button "Add product" at bounding box center [945, 404] width 62 height 17
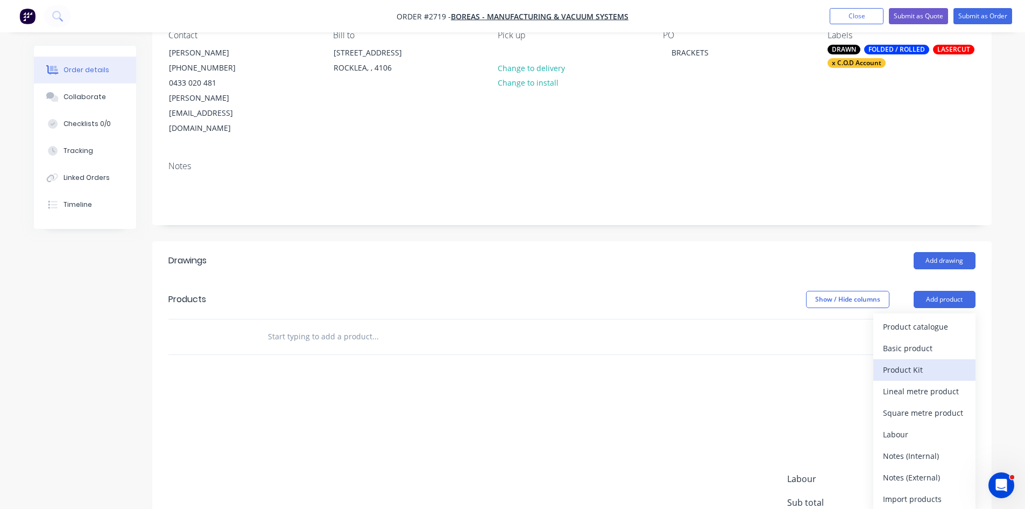
scroll to position [108, 0]
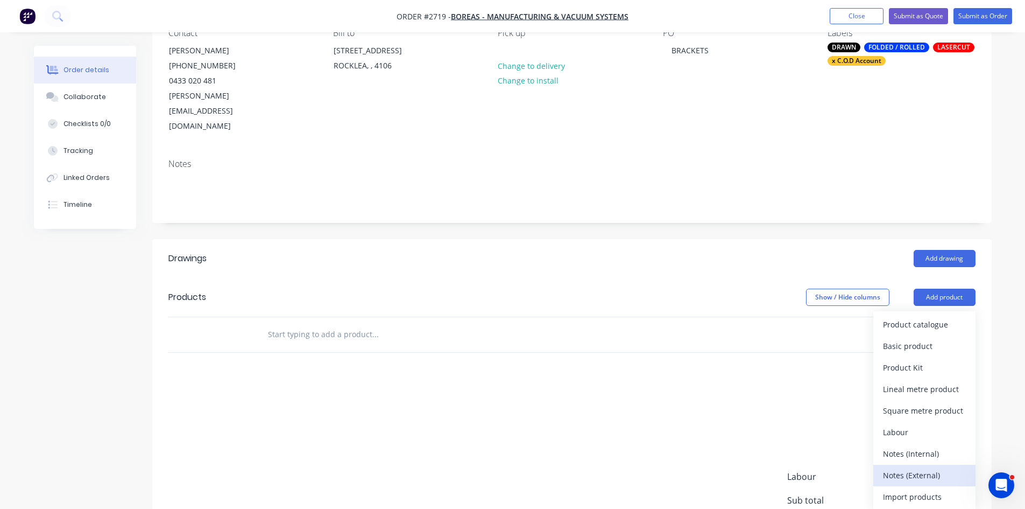
click at [923, 467] on div "Notes (External)" at bounding box center [924, 475] width 83 height 16
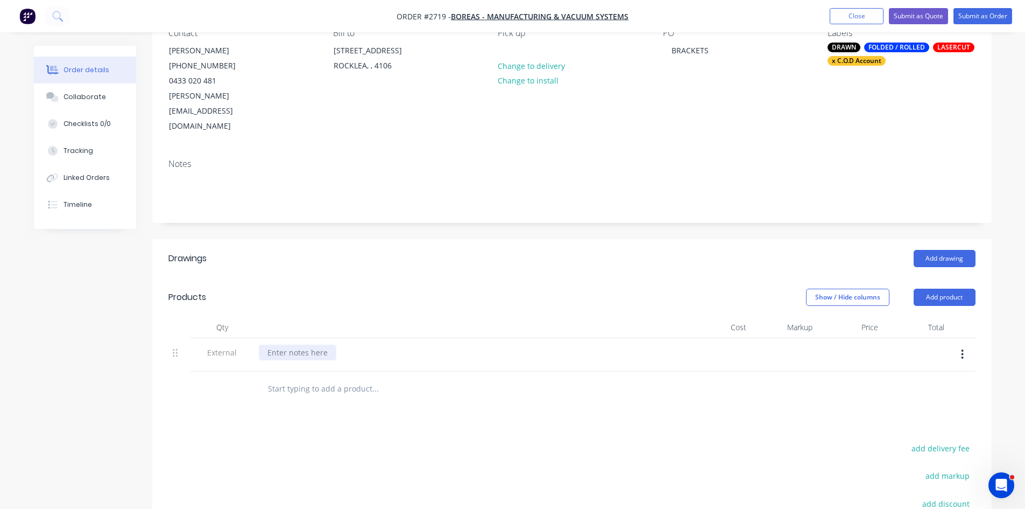
click at [312, 344] on div at bounding box center [298, 352] width 78 height 16
click at [325, 378] on input "text" at bounding box center [374, 389] width 215 height 22
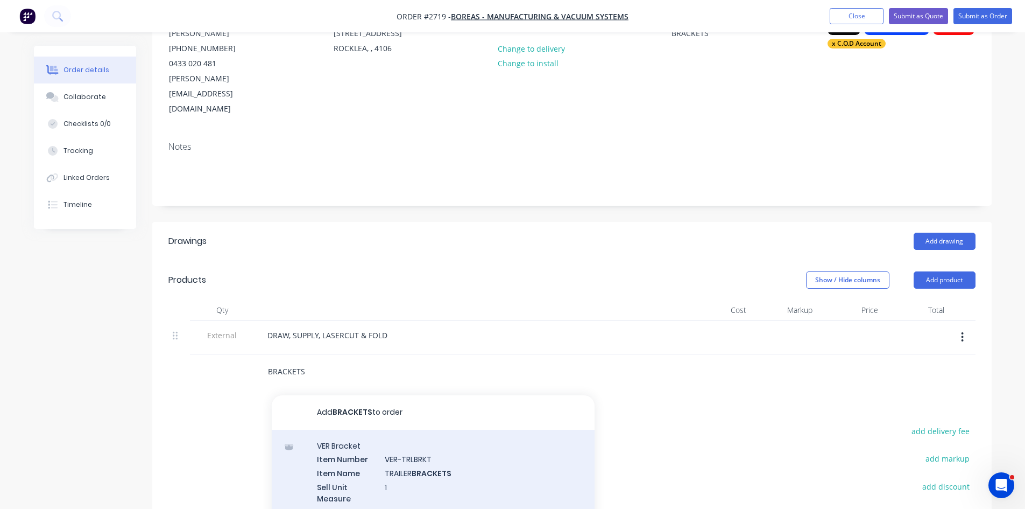
scroll to position [125, 0]
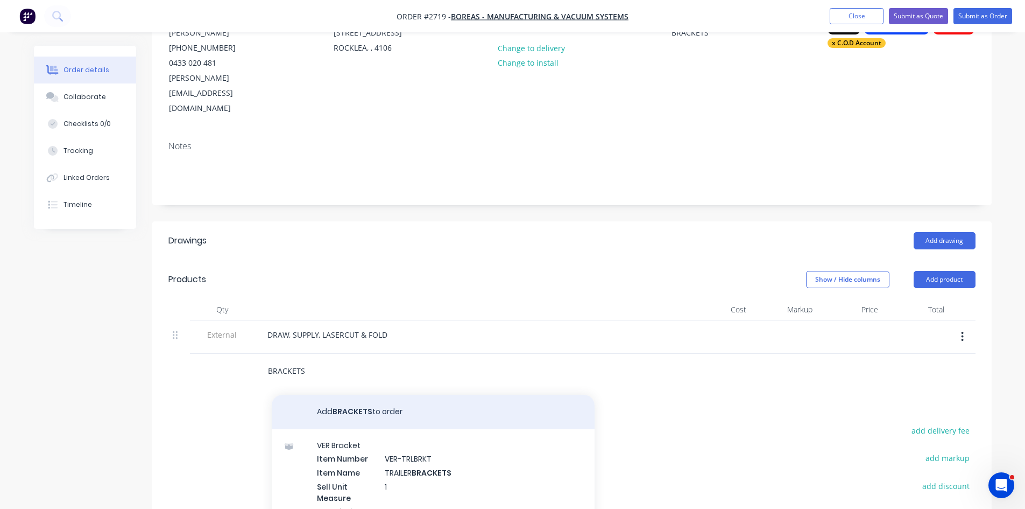
type input "BRACKETS"
click at [356, 395] on button "Add BRACKETS to order" at bounding box center [433, 412] width 323 height 34
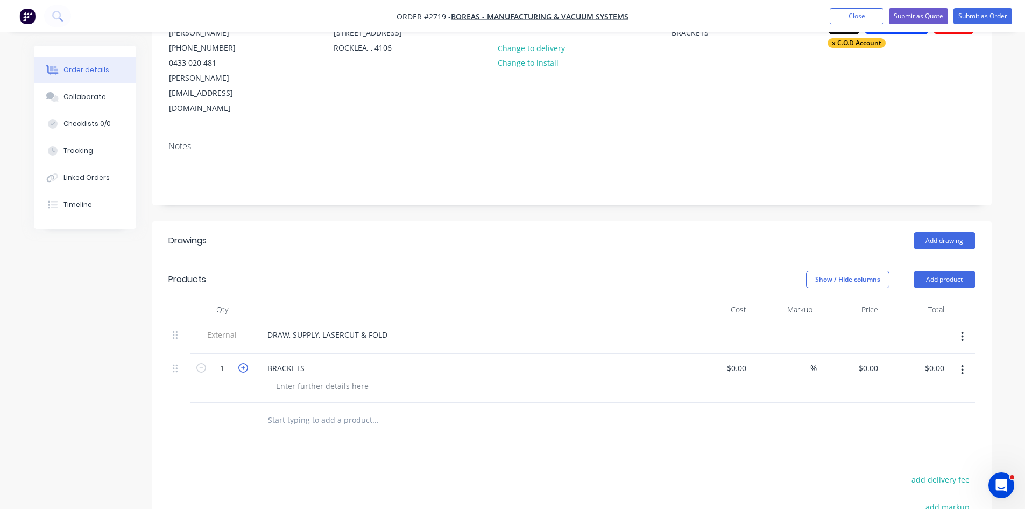
click at [244, 363] on icon "button" at bounding box center [243, 368] width 10 height 10
type input "2"
drag, startPoint x: 84, startPoint y: 93, endPoint x: 52, endPoint y: 101, distance: 32.6
click at [82, 93] on div "Collaborate" at bounding box center [85, 97] width 43 height 10
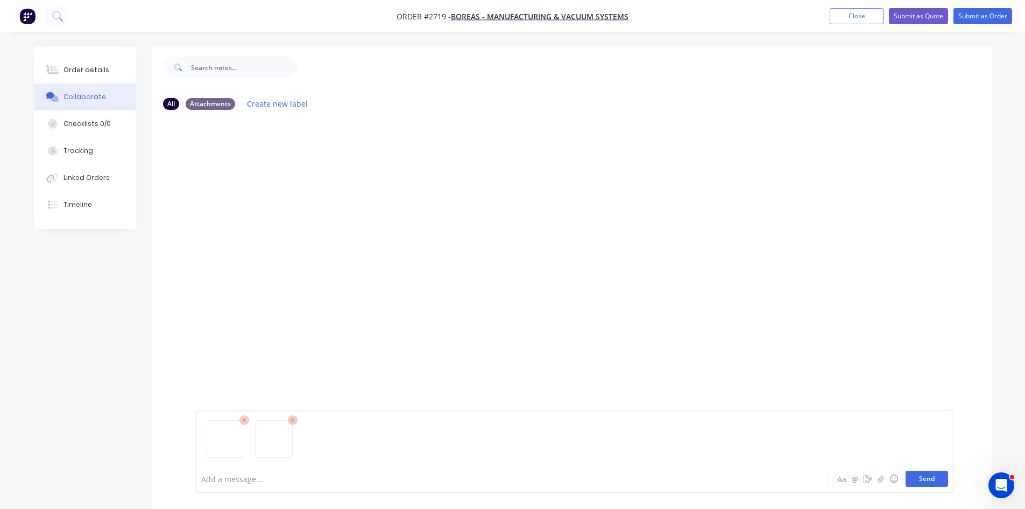
click at [935, 475] on button "Send" at bounding box center [927, 478] width 43 height 16
click at [227, 477] on div at bounding box center [482, 478] width 560 height 11
click at [918, 476] on button "Send" at bounding box center [927, 478] width 43 height 16
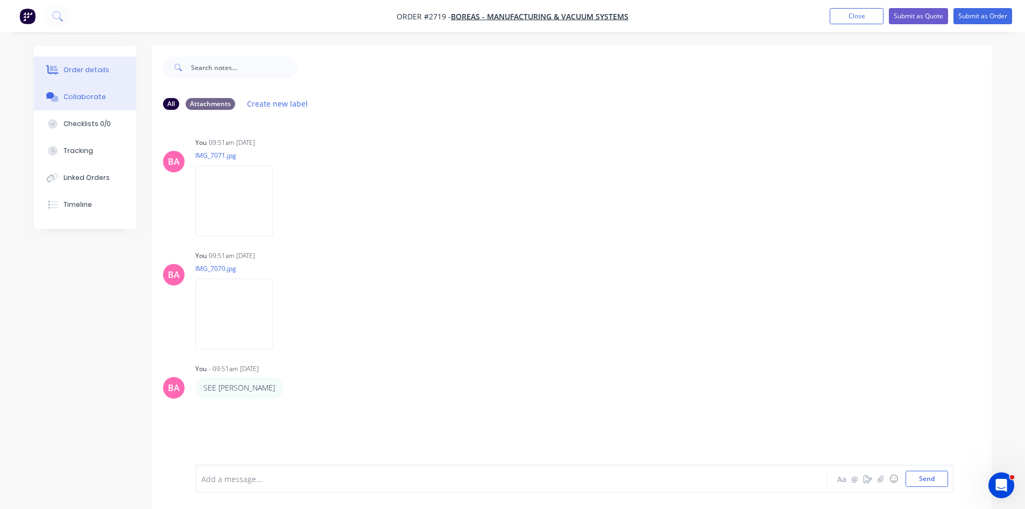
click at [76, 66] on div "Order details" at bounding box center [87, 70] width 46 height 10
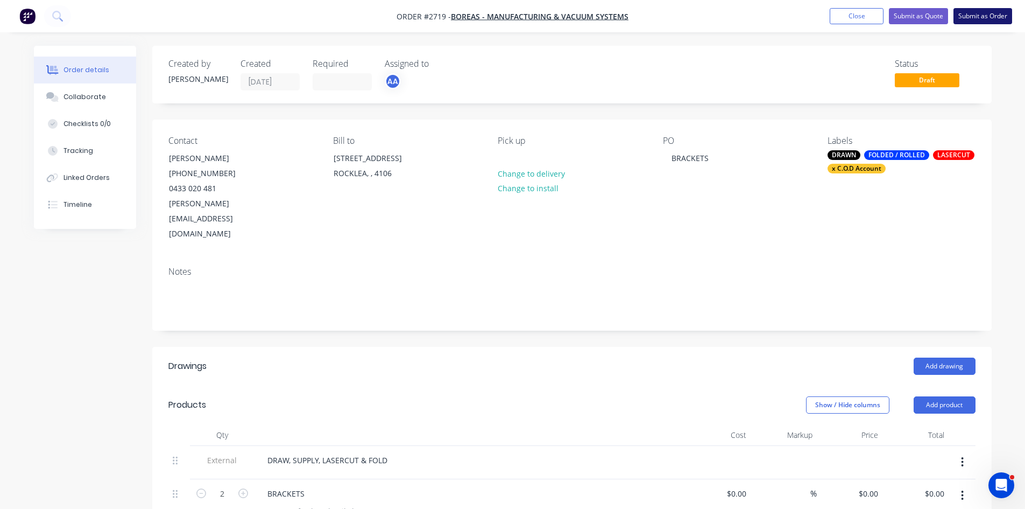
click at [990, 15] on button "Submit as Order" at bounding box center [983, 16] width 59 height 16
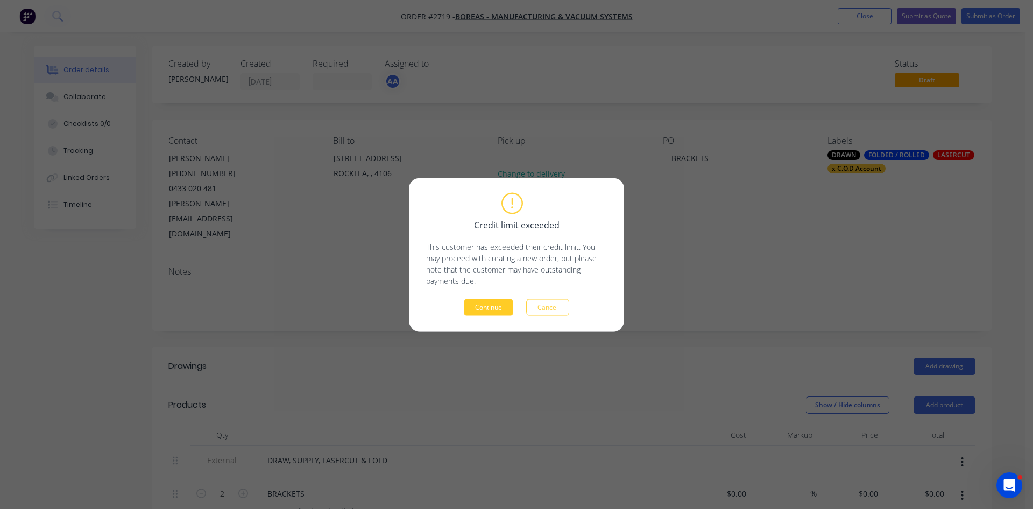
click at [498, 310] on button "Continue" at bounding box center [489, 307] width 50 height 16
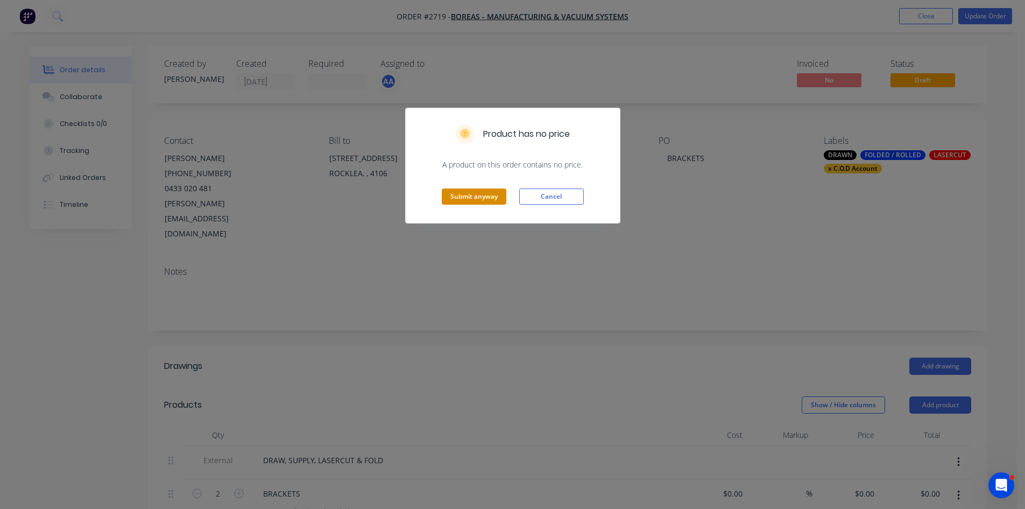
click at [466, 202] on button "Submit anyway" at bounding box center [474, 196] width 65 height 16
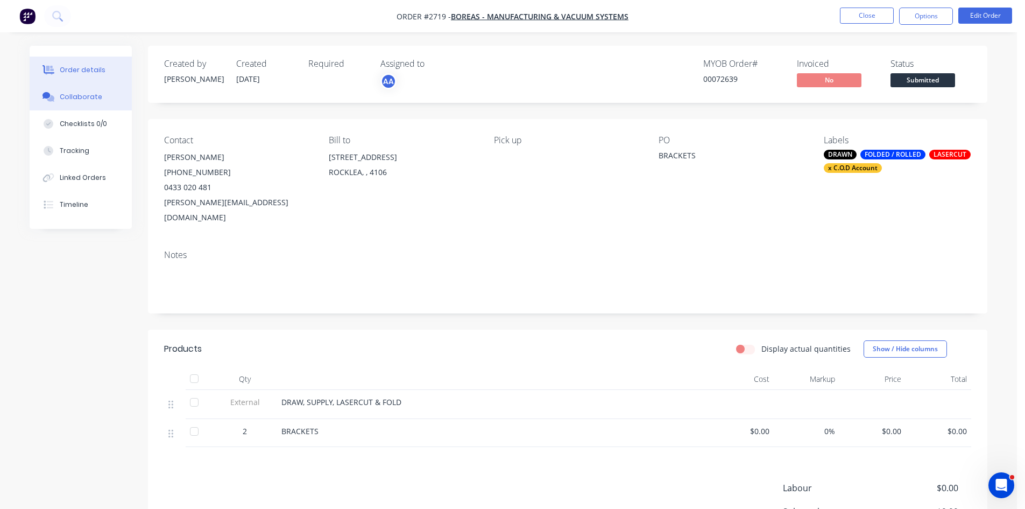
click at [82, 98] on div "Collaborate" at bounding box center [81, 97] width 43 height 10
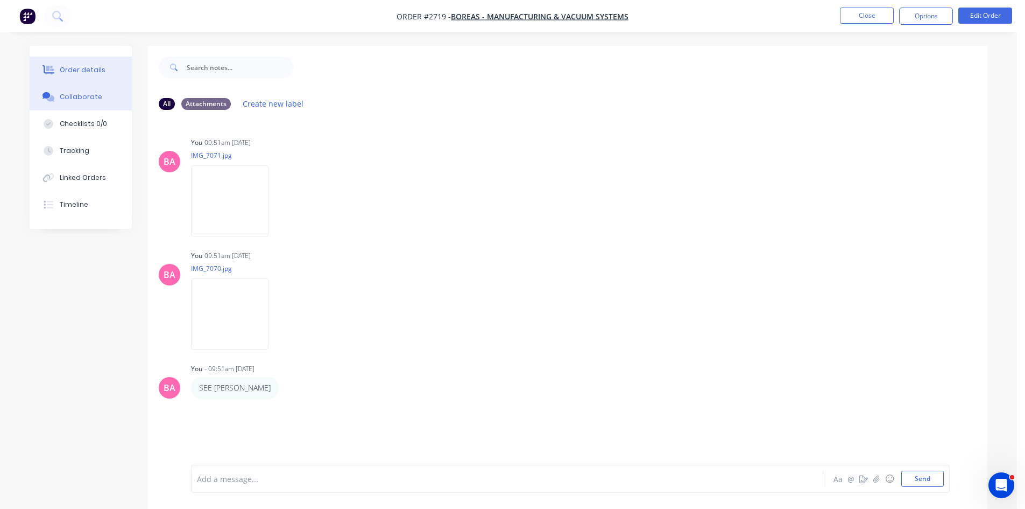
click at [71, 68] on div "Order details" at bounding box center [83, 70] width 46 height 10
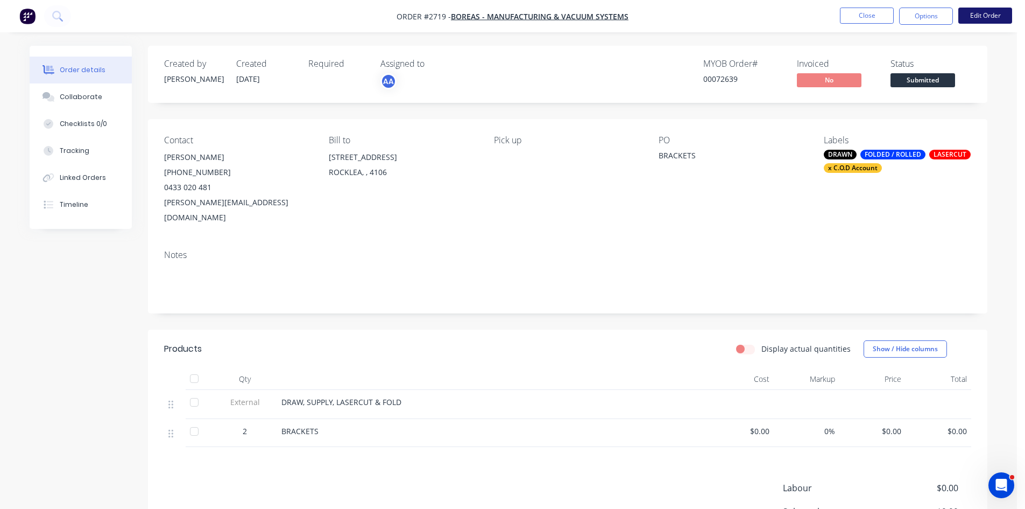
click at [989, 12] on button "Edit Order" at bounding box center [986, 16] width 54 height 16
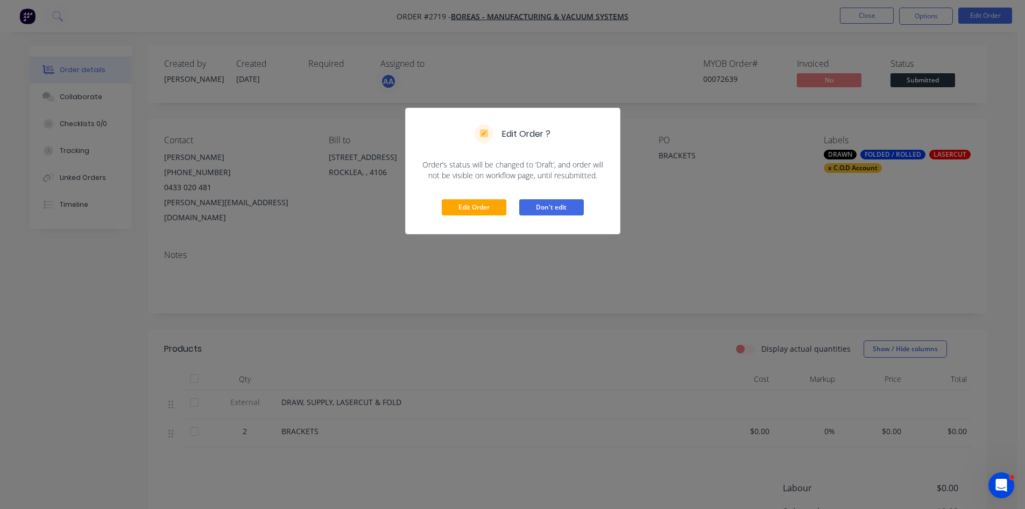
click at [554, 206] on button "Don't edit" at bounding box center [551, 207] width 65 height 16
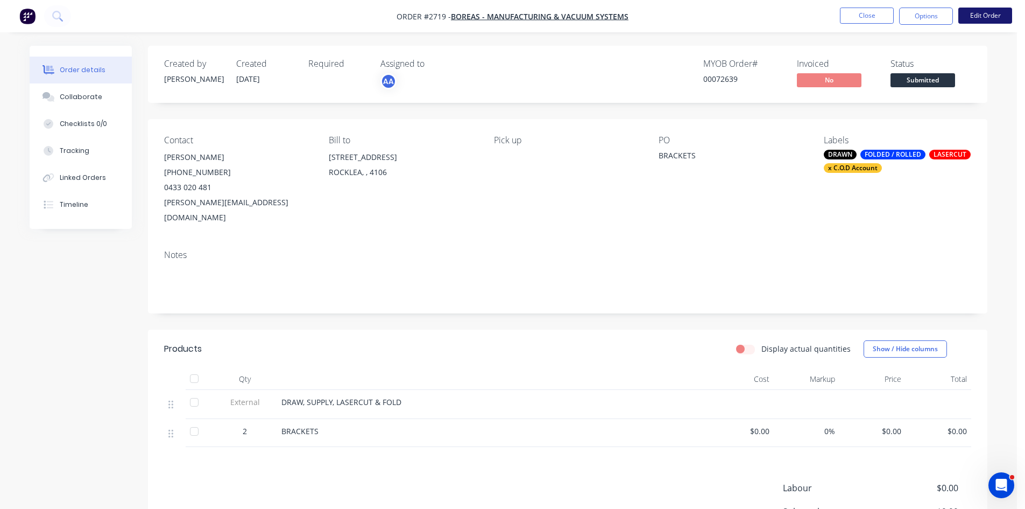
click at [986, 14] on button "Edit Order" at bounding box center [986, 16] width 54 height 16
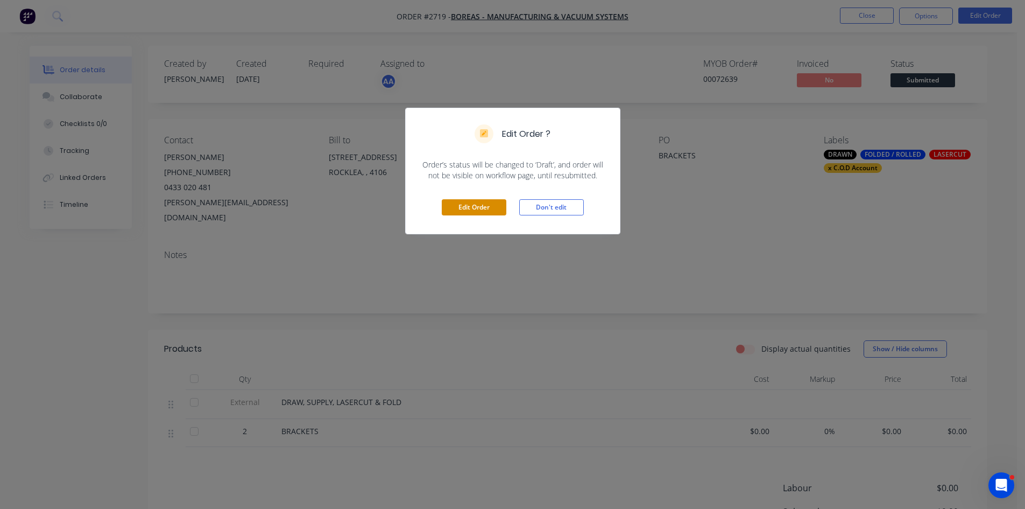
click at [483, 206] on button "Edit Order" at bounding box center [474, 207] width 65 height 16
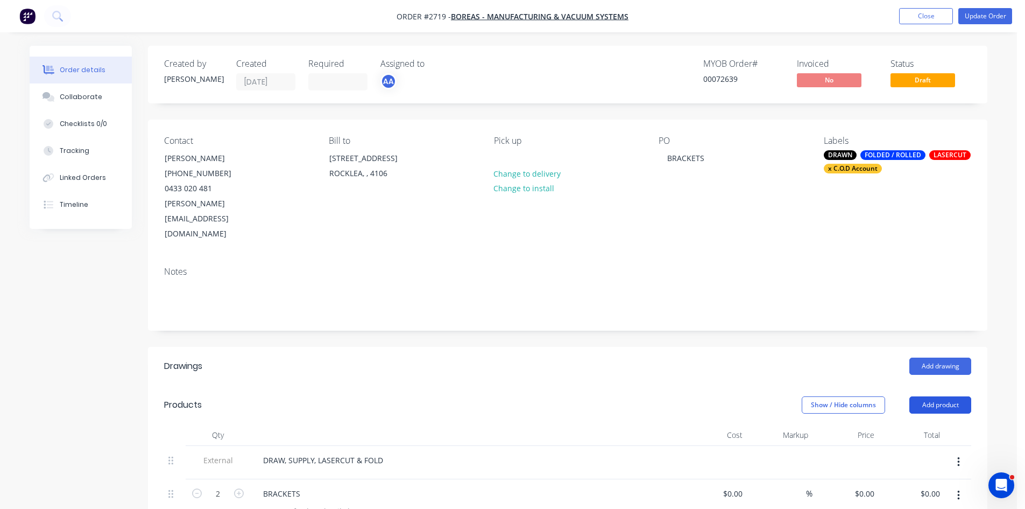
click at [943, 396] on button "Add product" at bounding box center [941, 404] width 62 height 17
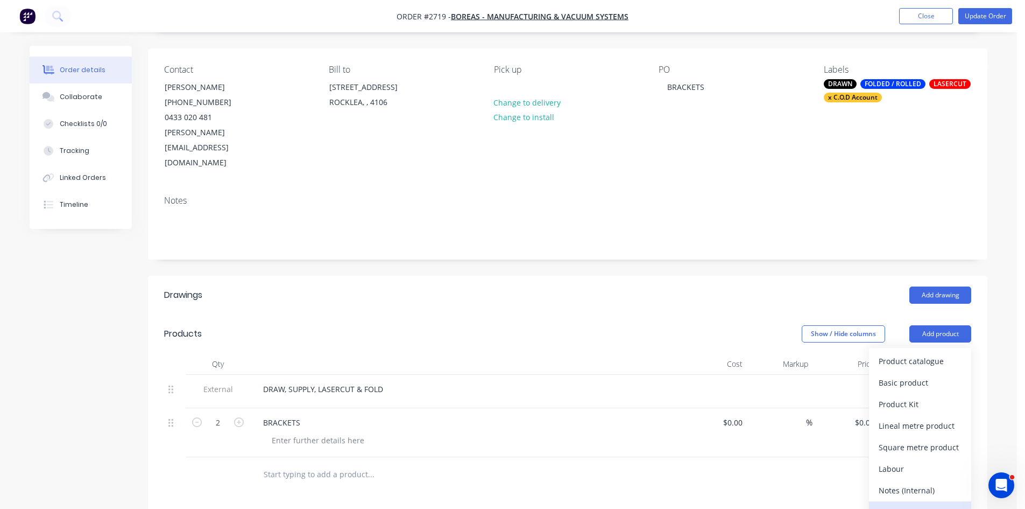
scroll to position [72, 0]
click at [911, 482] on div "Notes (Internal)" at bounding box center [920, 490] width 83 height 16
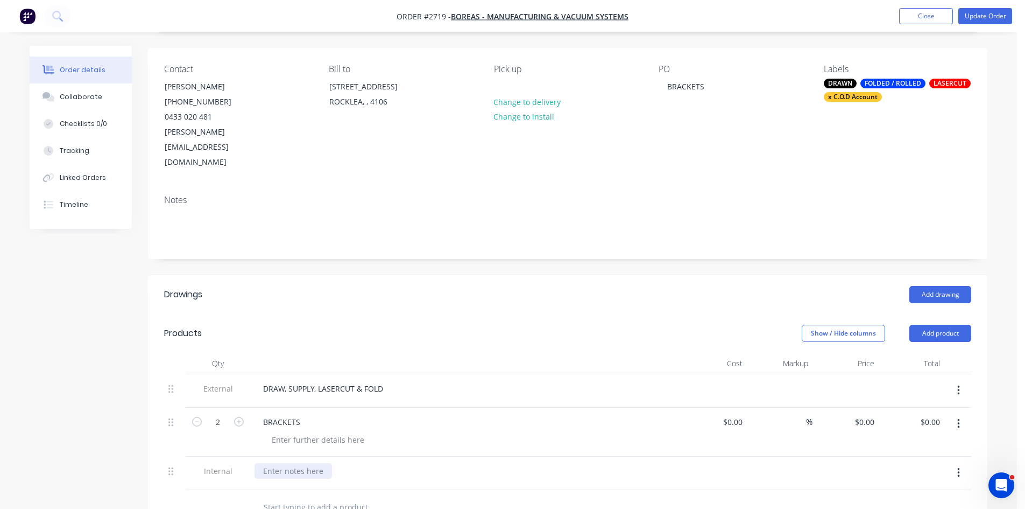
click at [302, 463] on div at bounding box center [294, 471] width 78 height 16
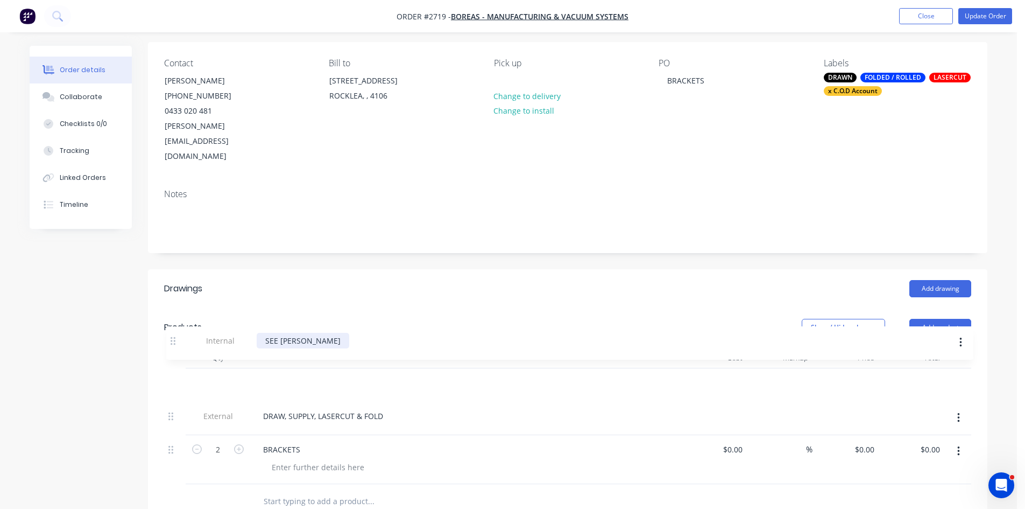
drag, startPoint x: 168, startPoint y: 439, endPoint x: 171, endPoint y: 336, distance: 102.8
click at [171, 347] on div "Qty Cost Markup Price Total External DRAW, SUPPLY, LASERCUT & FOLD 2 BRACKETS $…" at bounding box center [567, 415] width 807 height 137
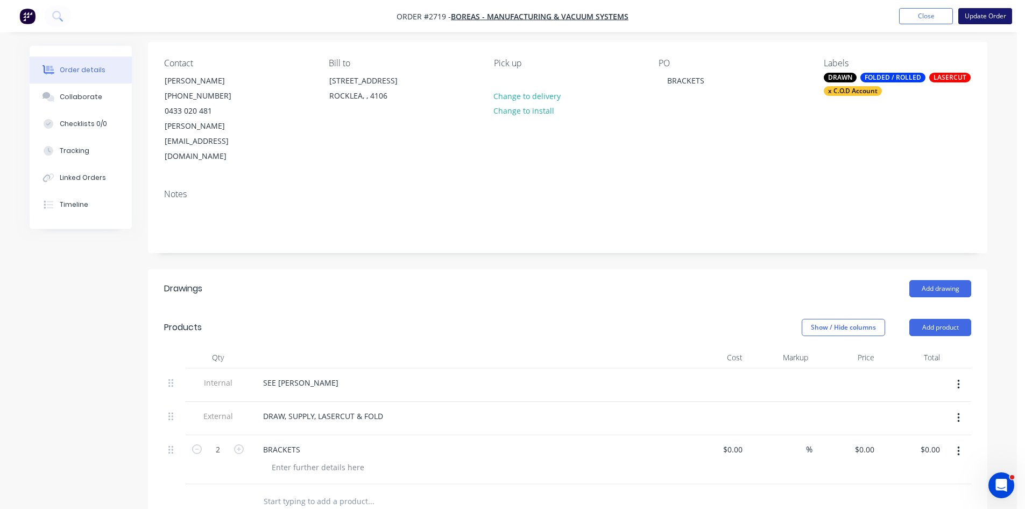
click at [987, 15] on button "Update Order" at bounding box center [986, 16] width 54 height 16
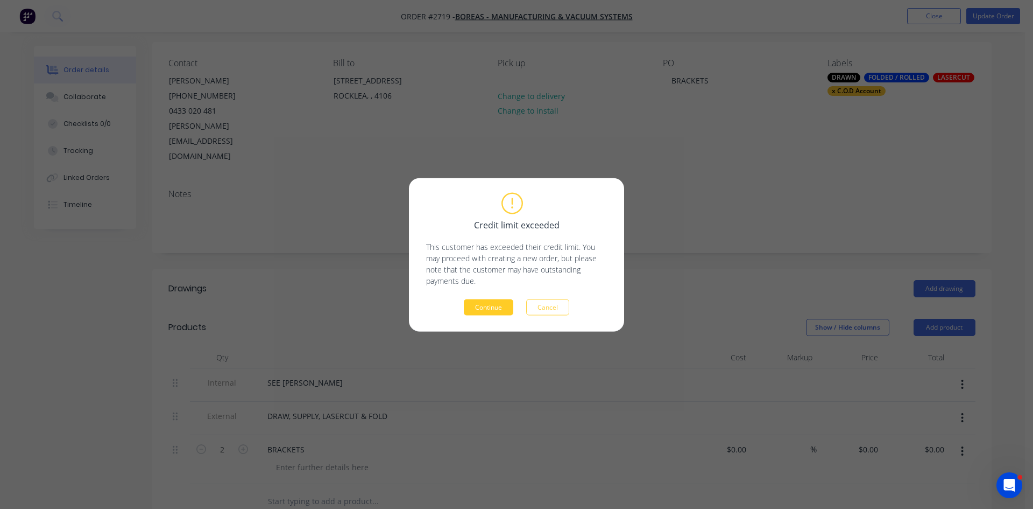
click at [494, 305] on button "Continue" at bounding box center [489, 307] width 50 height 16
